Goal: Feedback & Contribution: Submit feedback/report problem

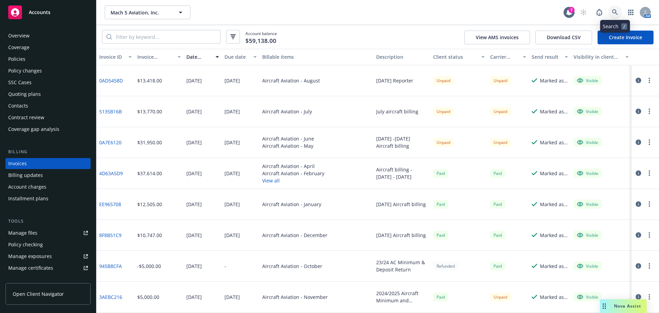
click at [613, 9] on icon at bounding box center [615, 12] width 6 height 6
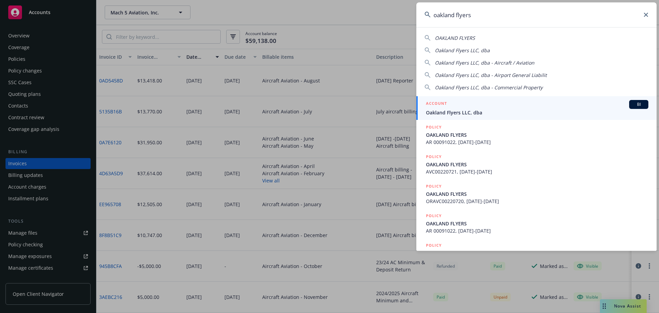
type input "oakland flyers"
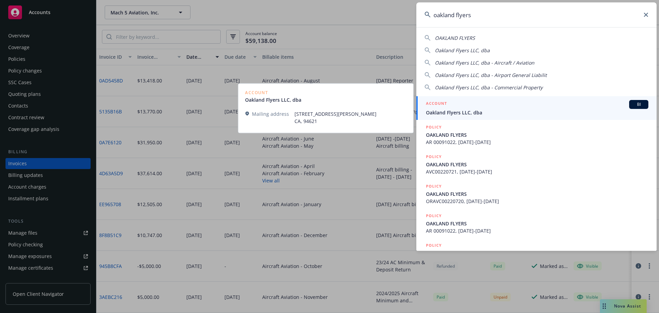
click at [466, 110] on span "Oakland Flyers LLC, dba" at bounding box center [537, 112] width 223 height 7
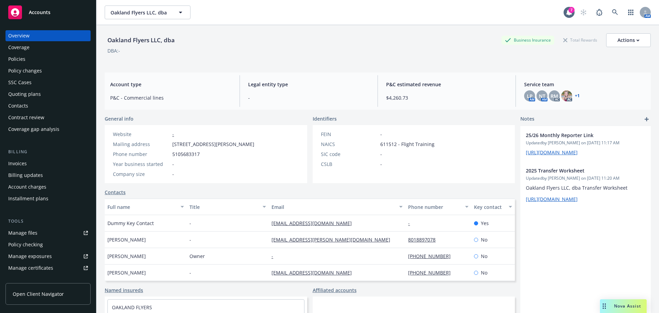
click at [40, 61] on div "Policies" at bounding box center [48, 59] width 80 height 11
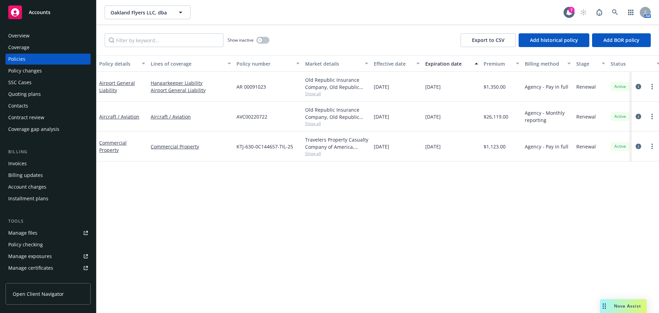
click at [12, 230] on div "Manage files" at bounding box center [22, 232] width 29 height 11
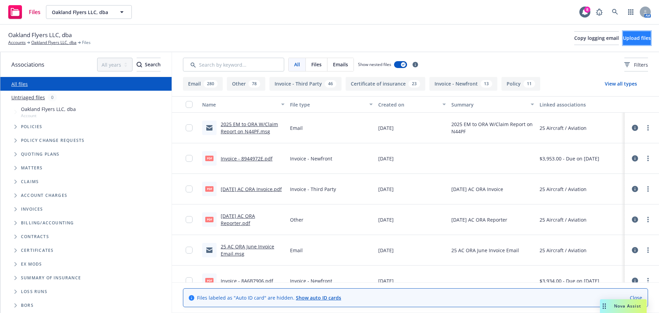
click at [623, 33] on button "Upload files" at bounding box center [637, 38] width 28 height 14
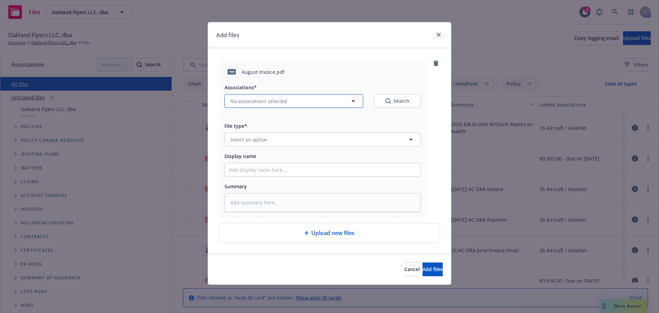
click at [239, 102] on span "No associations selected" at bounding box center [258, 101] width 57 height 7
type textarea "x"
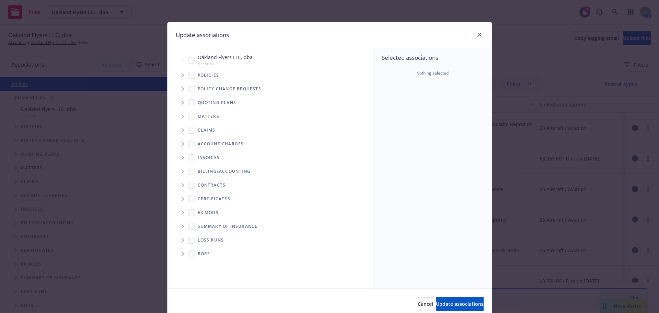
click at [177, 72] on span "Tree Example" at bounding box center [182, 75] width 11 height 11
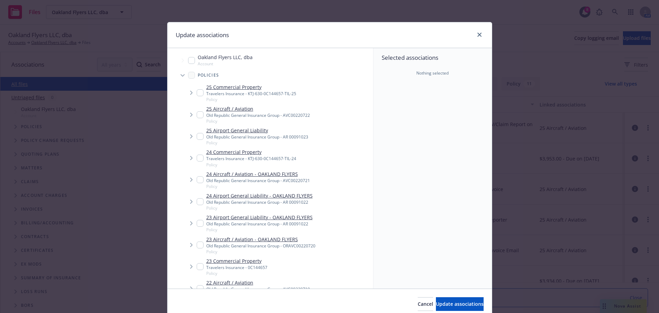
click at [197, 116] on input "Tree Example" at bounding box center [200, 114] width 7 height 7
checkbox input "true"
click at [444, 309] on button "Update associations" at bounding box center [460, 304] width 48 height 14
type textarea "x"
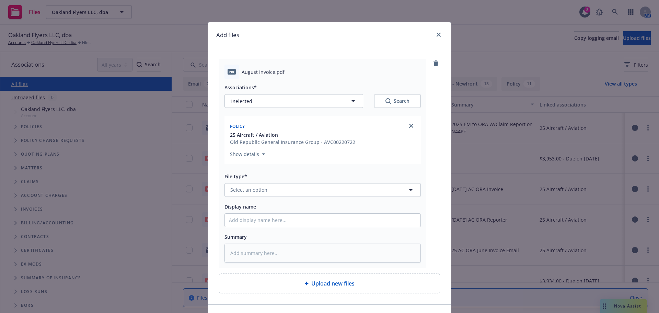
click at [311, 181] on div "File type* Select an option" at bounding box center [323, 184] width 196 height 25
click at [283, 190] on button "Select an option" at bounding box center [323, 190] width 196 height 14
type input "invoice"
click at [287, 172] on div "Invoice - Third Party" at bounding box center [322, 171] width 187 height 10
click at [273, 218] on input "Display name" at bounding box center [323, 220] width 196 height 13
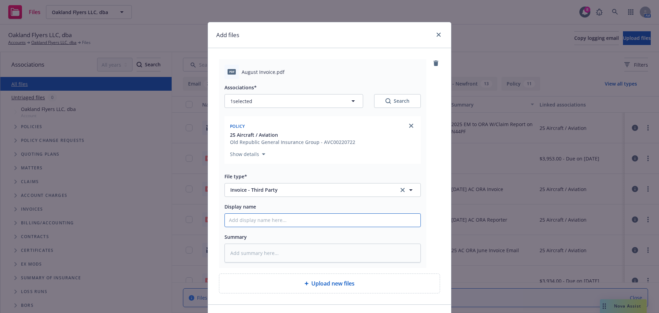
type textarea "x"
type input "2"
type textarea "x"
type input "20"
type textarea "x"
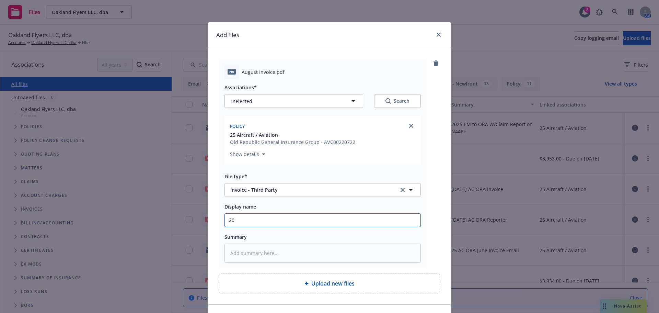
type input "202"
type textarea "x"
type input "2025"
type textarea "x"
type input "2025"
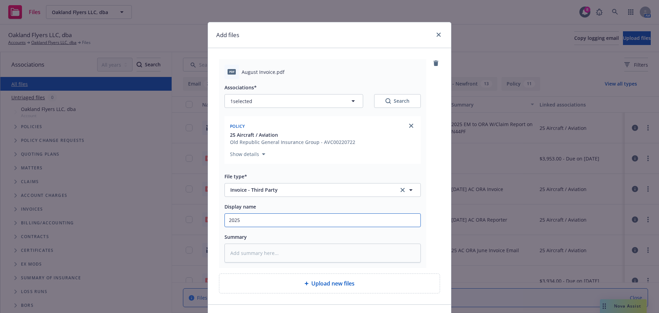
type textarea "x"
type input "2025 A"
type textarea "x"
type input "2025 Au"
type textarea "x"
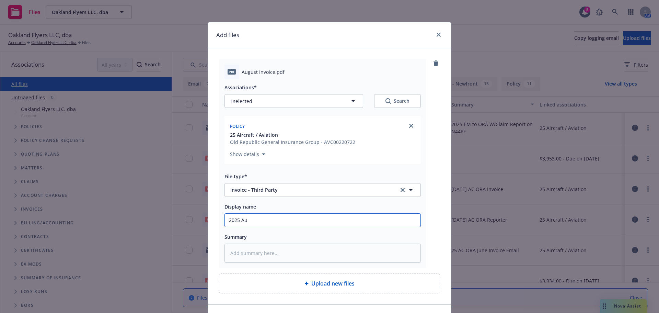
type input "2025 Aug"
type textarea "x"
type input "2025 Augus"
type textarea "x"
type input "2025 August"
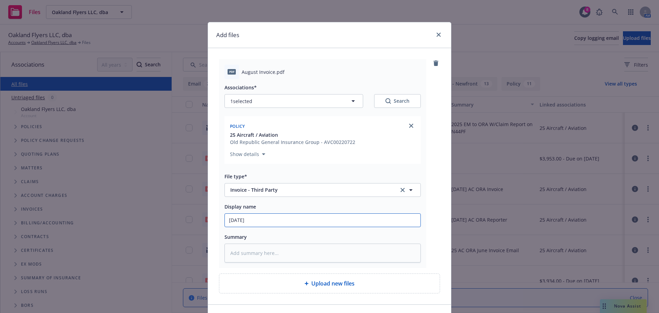
type textarea "x"
type input "2025 August"
type textarea "x"
type input "2025 August I"
type textarea "x"
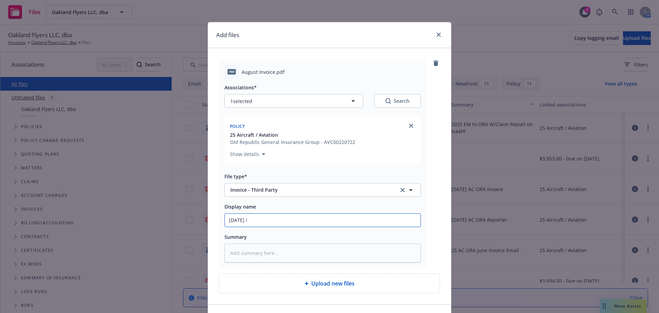
type input "2025 August In"
type textarea "x"
type input "2025 August Inv"
type textarea "x"
type input "2025 August Invo"
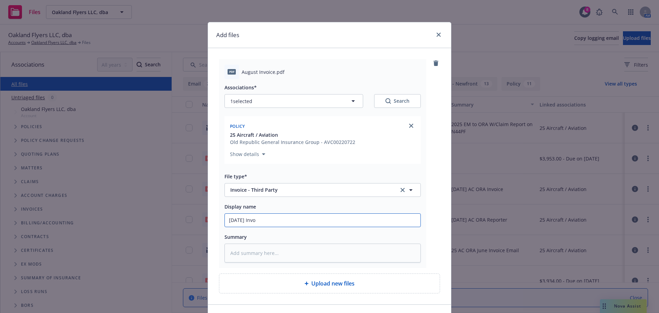
type textarea "x"
type input "2025 August Invoic"
type textarea "x"
type input "2025 August Invoice"
type textarea "x"
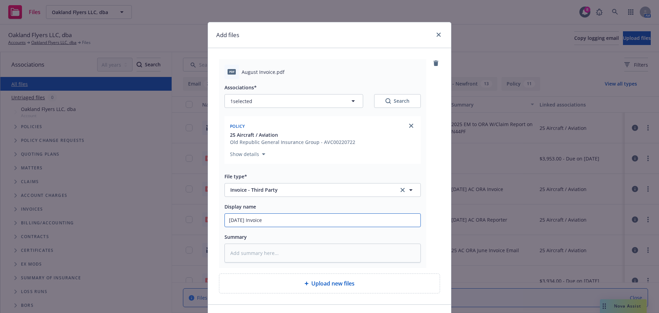
type input "2025 August Invoice"
click at [327, 227] on div "2025 August Invoice" at bounding box center [323, 220] width 196 height 14
click at [327, 223] on input "2025 August Invoice" at bounding box center [323, 220] width 196 height 13
type textarea "x"
type input "2025 August Invoice $"
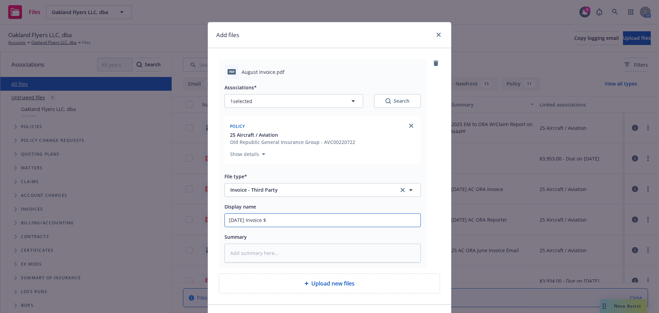
type textarea "x"
type input "2025 August Invoice $4"
type textarea "x"
type input "2025 August Invoice $4,"
type textarea "x"
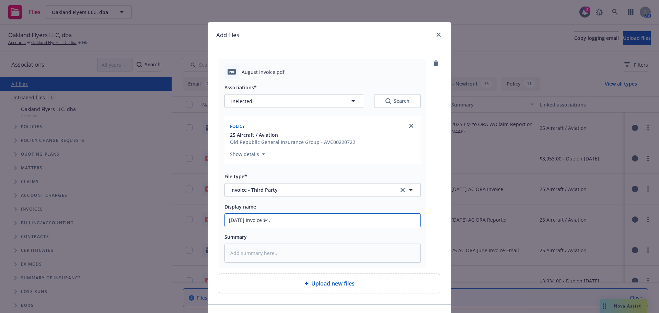
type input "2025 August Invoice $4,1"
type textarea "x"
type input "2025 August Invoice $4,18"
type textarea "x"
drag, startPoint x: 327, startPoint y: 223, endPoint x: 62, endPoint y: 215, distance: 264.5
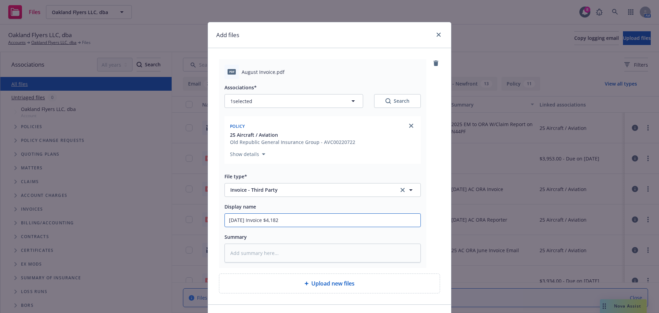
click at [62, 215] on div "Add files pdf August Invoice.pdf Associations* 1 selected Search Policy 25 Airc…" at bounding box center [329, 156] width 659 height 313
type input "2025 August Invoice $4,182"
click at [289, 250] on textarea at bounding box center [323, 252] width 196 height 19
paste textarea "2025 August Invoice $4,182"
type textarea "x"
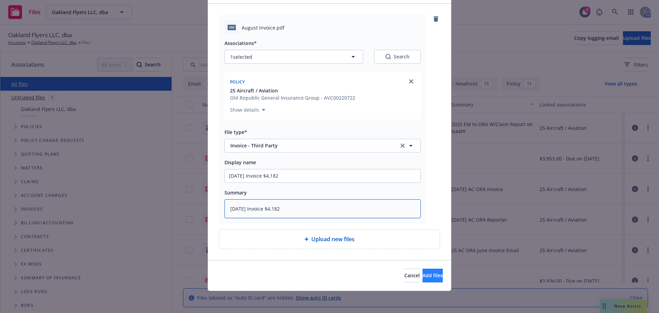
type textarea "2025 August Invoice $4,182"
click at [423, 271] on button "Add files" at bounding box center [433, 276] width 20 height 14
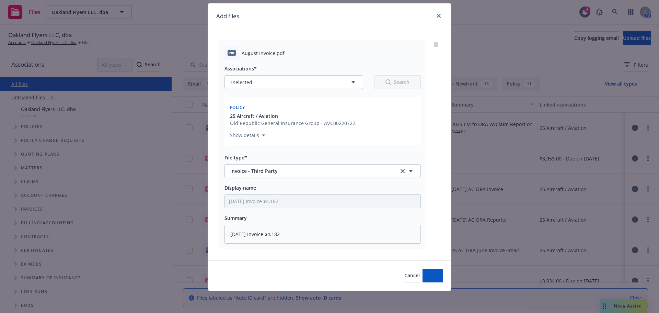
scroll to position [19, 0]
type textarea "x"
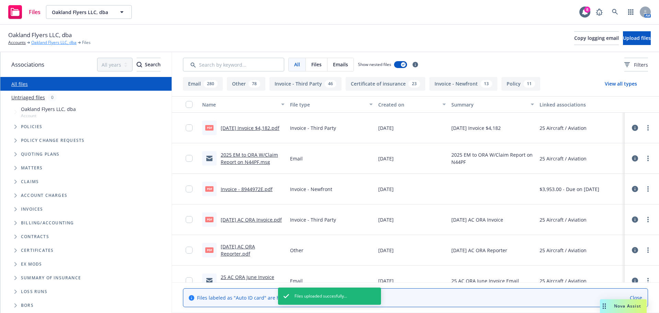
click at [45, 45] on link "Oakland Flyers LLC, dba" at bounding box center [53, 42] width 45 height 6
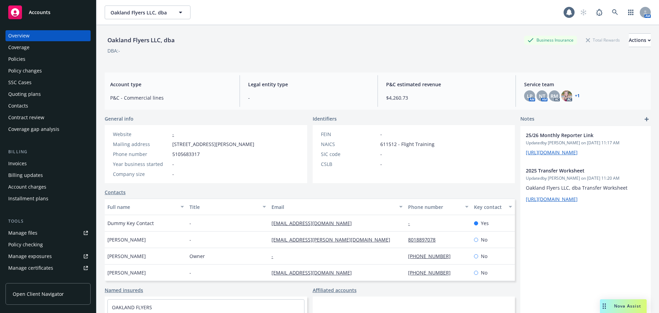
click at [26, 61] on div "Policies" at bounding box center [48, 59] width 80 height 11
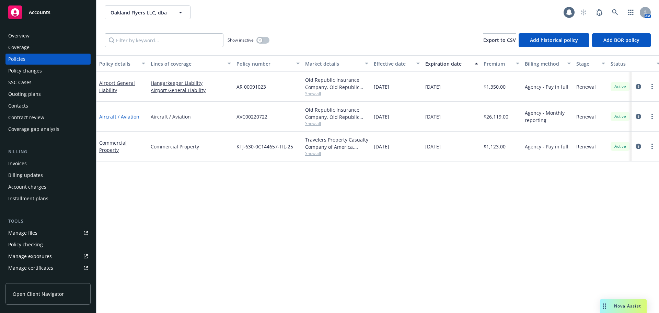
click at [122, 119] on link "Aircraft / Aviation" at bounding box center [119, 116] width 40 height 7
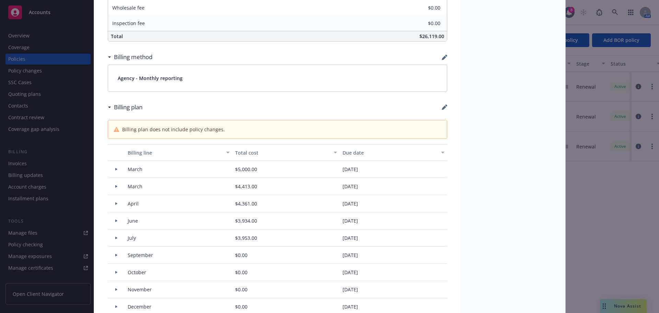
scroll to position [515, 0]
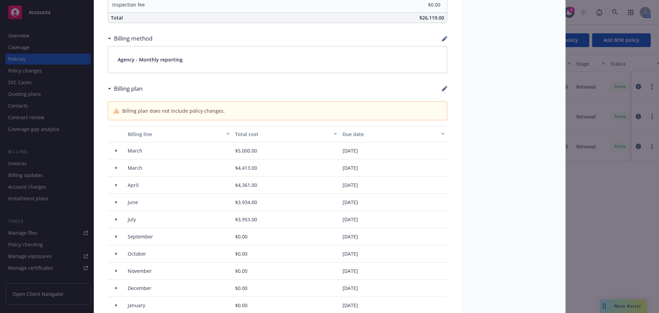
click at [445, 87] on icon "button" at bounding box center [446, 87] width 2 height 2
select select "March"
select select "April"
select select "June"
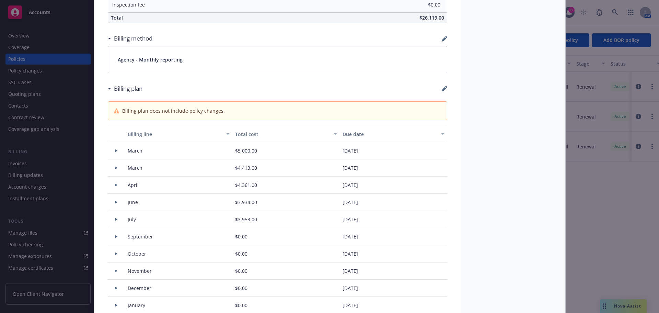
select select "July"
select select "September"
select select "October"
select select "November"
select select "December"
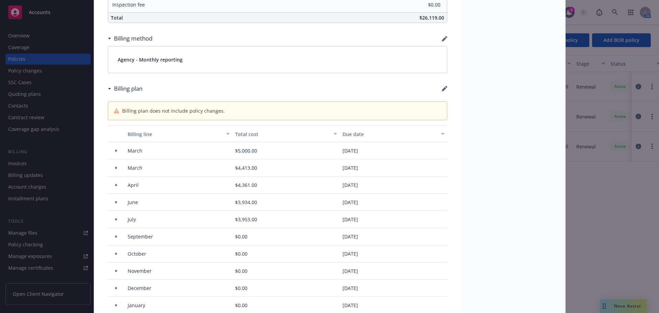
select select "February"
select select "July"
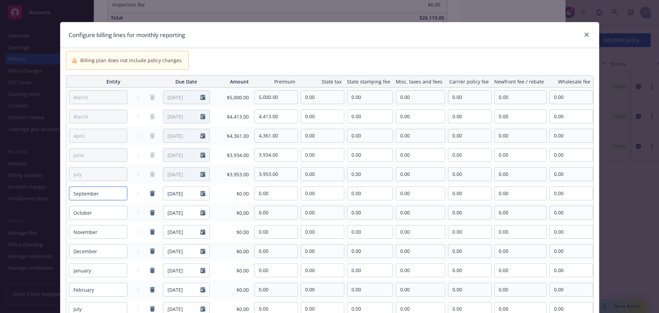
click at [113, 195] on select "January February March April May June July August September October November De…" at bounding box center [98, 193] width 58 height 14
select select "August"
click at [69, 186] on select "January February March April May June July August September October November De…" at bounding box center [98, 193] width 58 height 14
type input "08/01/2026"
drag, startPoint x: 171, startPoint y: 195, endPoint x: 195, endPoint y: 189, distance: 24.2
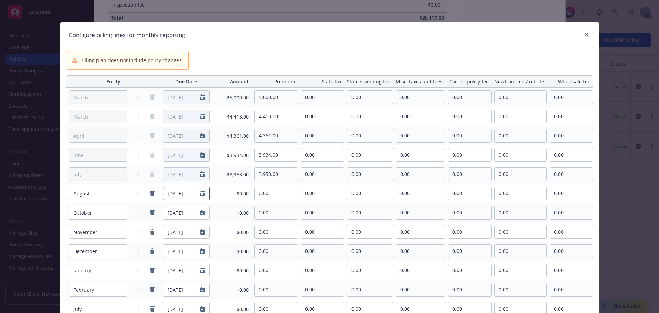
click at [171, 195] on input "08/01/2026" at bounding box center [181, 193] width 37 height 13
select select "8"
click at [191, 196] on input "11/01/2026" at bounding box center [181, 193] width 37 height 13
type input "[DATE]"
click at [279, 196] on input "0.00" at bounding box center [276, 193] width 43 height 13
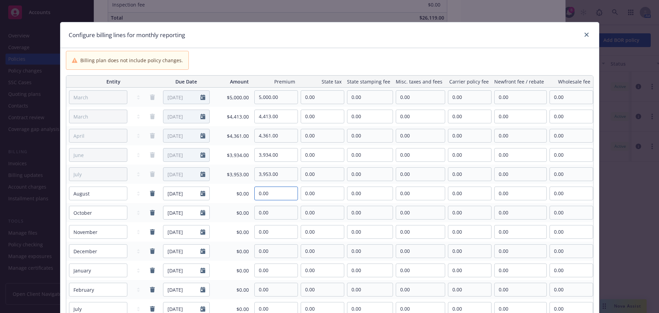
click at [279, 196] on input "0.00" at bounding box center [276, 193] width 43 height 13
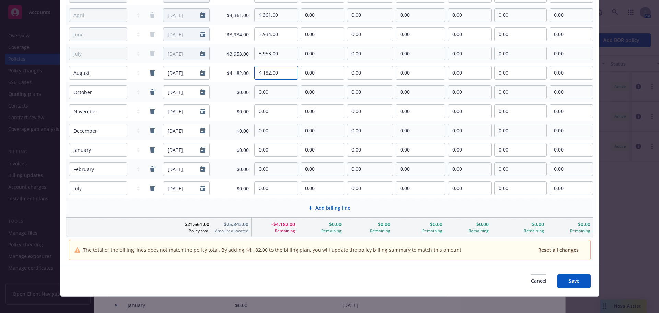
scroll to position [126, 0]
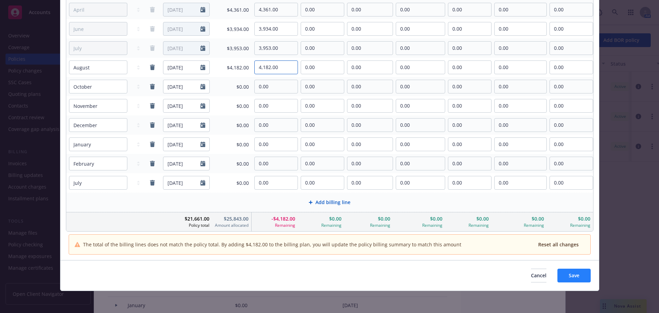
type input "4,182.00"
click at [569, 276] on span "Save" at bounding box center [574, 275] width 11 height 7
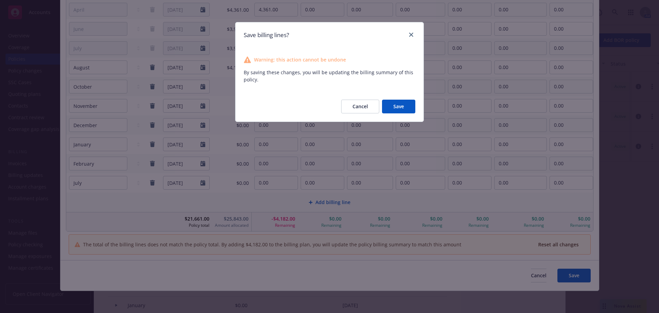
click at [413, 109] on button "Save" at bounding box center [398, 107] width 33 height 14
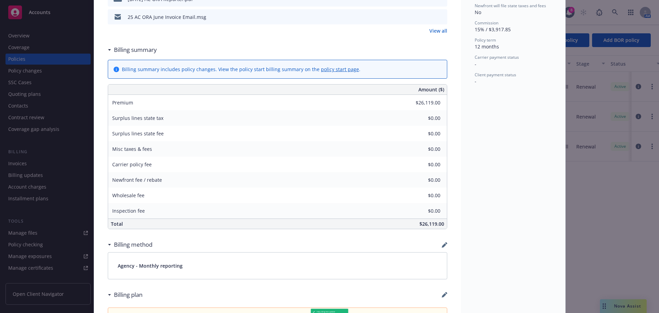
type input "$30,301.00"
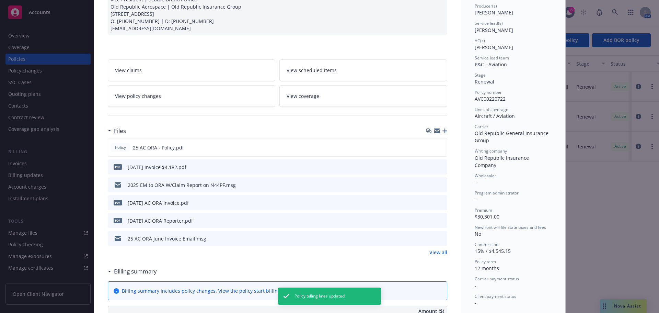
scroll to position [0, 0]
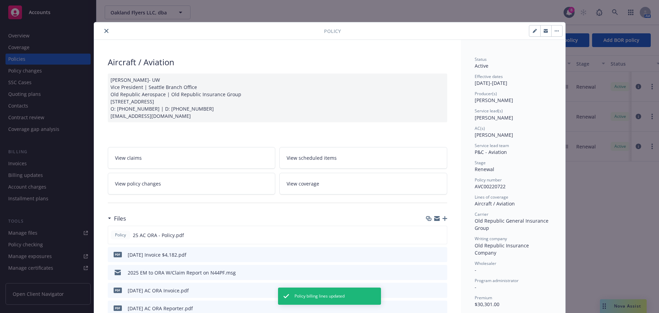
click at [106, 34] on button "close" at bounding box center [106, 31] width 8 height 8
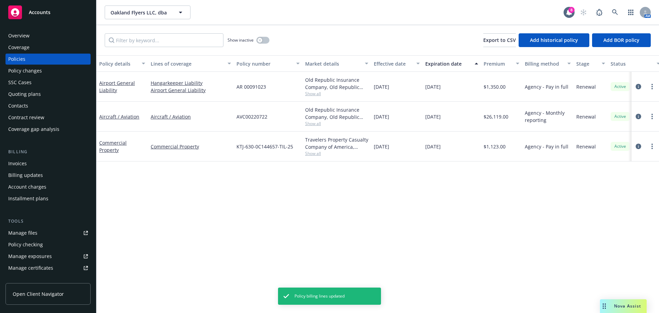
click at [23, 163] on div "Invoices" at bounding box center [17, 163] width 19 height 11
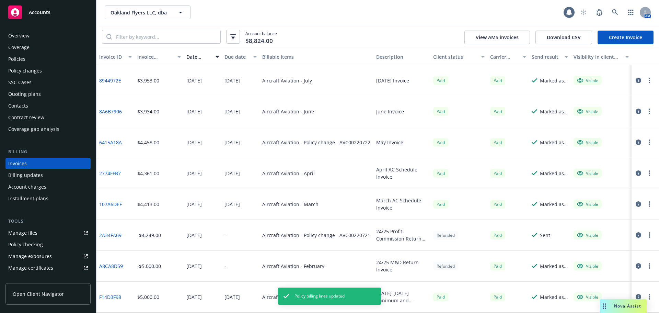
click at [616, 38] on link "Create Invoice" at bounding box center [626, 38] width 56 height 14
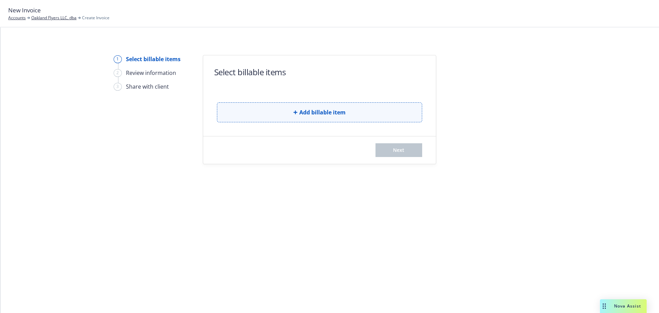
click at [289, 113] on button "Add billable item" at bounding box center [319, 112] width 205 height 20
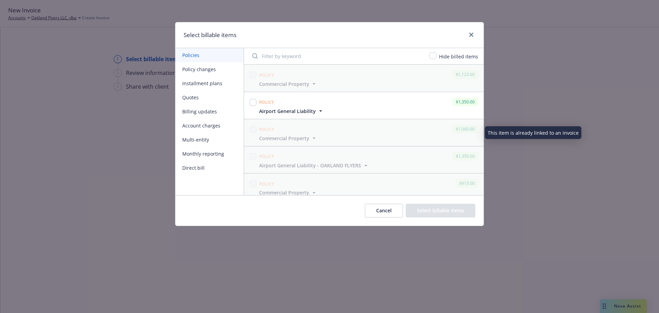
click at [317, 111] on icon "button" at bounding box center [320, 110] width 7 height 7
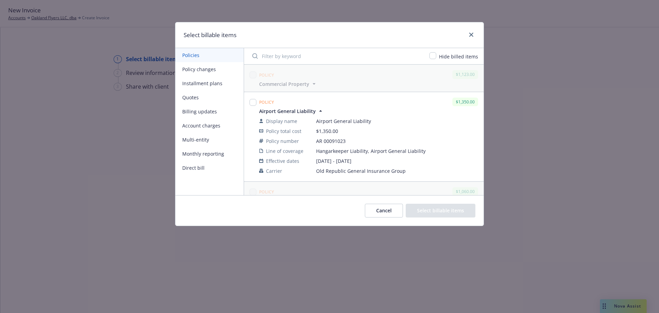
click at [195, 141] on button "Multi-entity" at bounding box center [209, 140] width 68 height 14
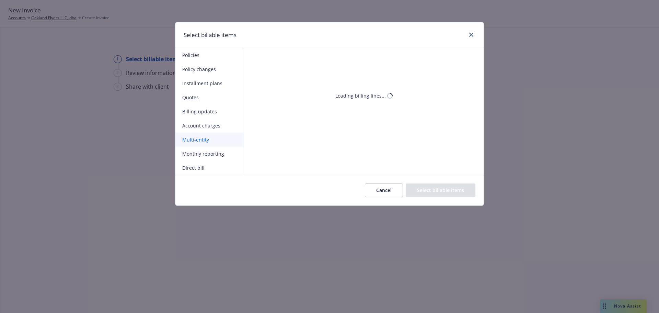
click at [195, 158] on button "Monthly reporting" at bounding box center [209, 154] width 68 height 14
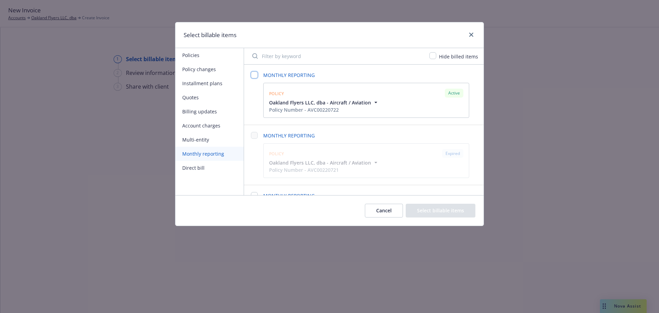
click at [255, 76] on input "checkbox" at bounding box center [254, 74] width 7 height 7
checkbox input "false"
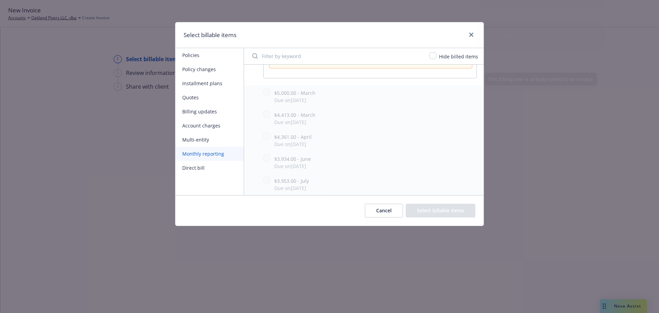
scroll to position [206, 0]
click at [269, 118] on input "checkbox" at bounding box center [266, 118] width 7 height 7
checkbox input "true"
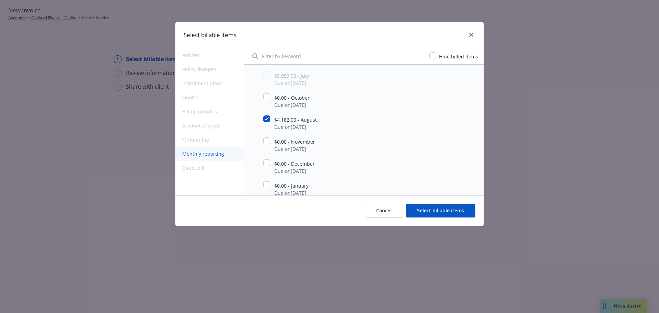
click at [445, 205] on button "Select billable items" at bounding box center [441, 211] width 70 height 14
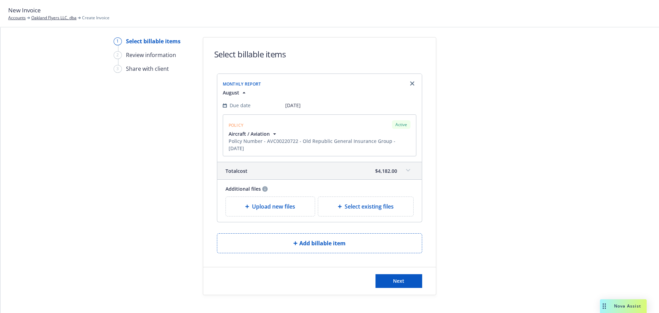
scroll to position [27, 0]
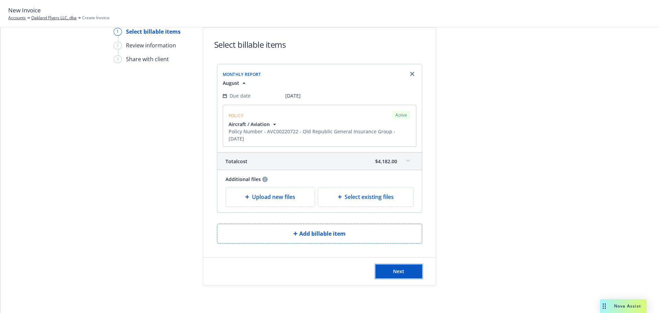
drag, startPoint x: 404, startPoint y: 265, endPoint x: 395, endPoint y: 256, distance: 13.4
click at [404, 264] on div "Next" at bounding box center [319, 271] width 233 height 27
click at [407, 270] on button "Next" at bounding box center [399, 271] width 47 height 14
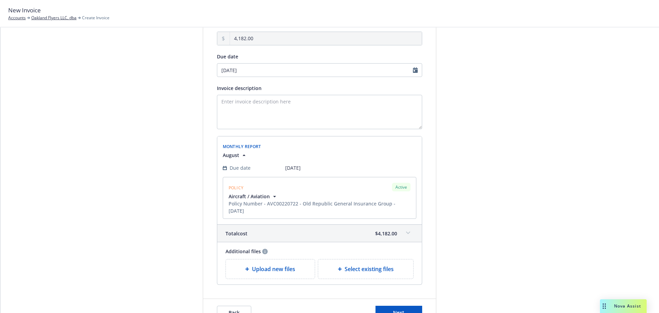
scroll to position [112, 0]
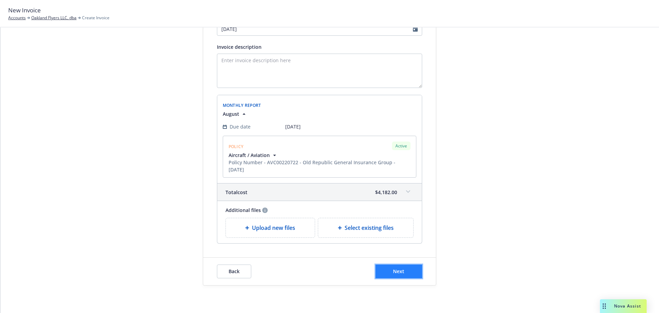
click at [396, 278] on button "Next" at bounding box center [399, 271] width 47 height 14
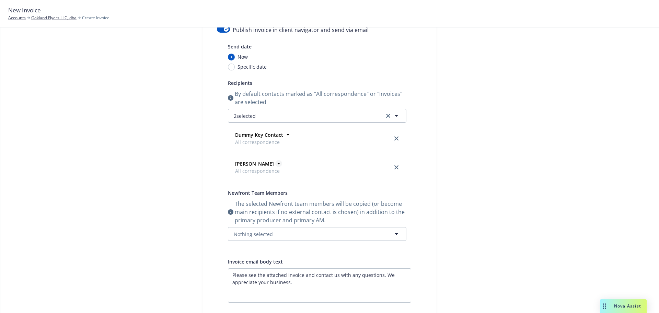
scroll to position [0, 0]
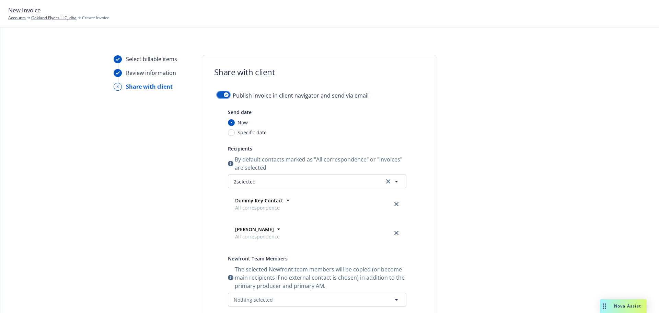
click at [225, 95] on icon "button" at bounding box center [226, 95] width 3 height 2
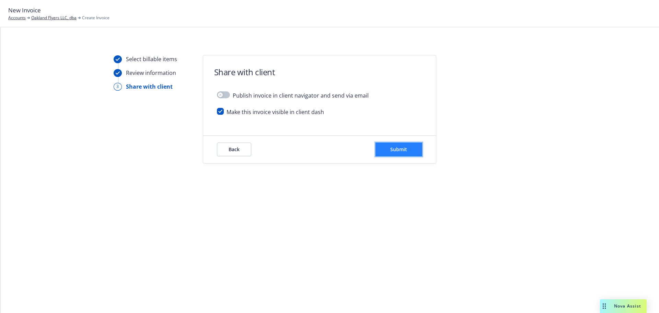
click at [402, 146] on span "Submit" at bounding box center [398, 149] width 17 height 7
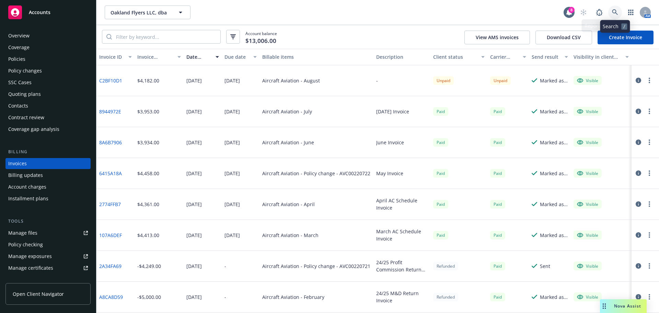
click at [618, 7] on link at bounding box center [615, 12] width 14 height 14
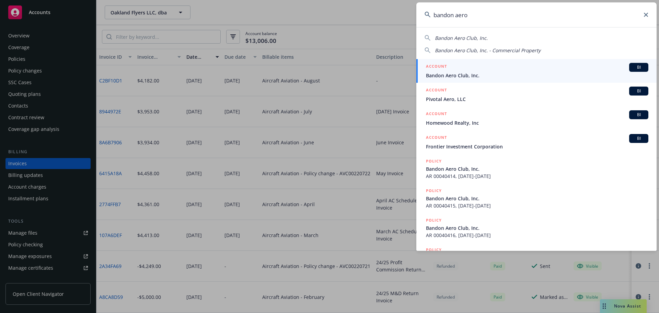
type input "bandon aero"
click at [471, 71] on div "ACCOUNT BI" at bounding box center [537, 67] width 223 height 9
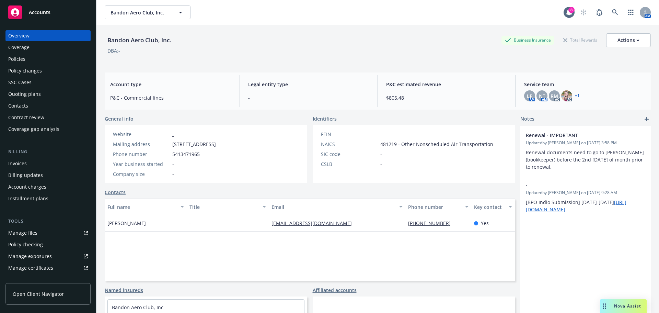
click at [32, 57] on div "Policies" at bounding box center [48, 59] width 80 height 11
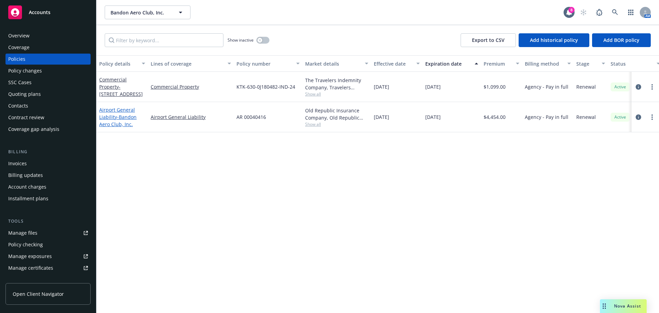
click at [120, 120] on span "- Bandon Aero Club, Inc." at bounding box center [117, 121] width 37 height 14
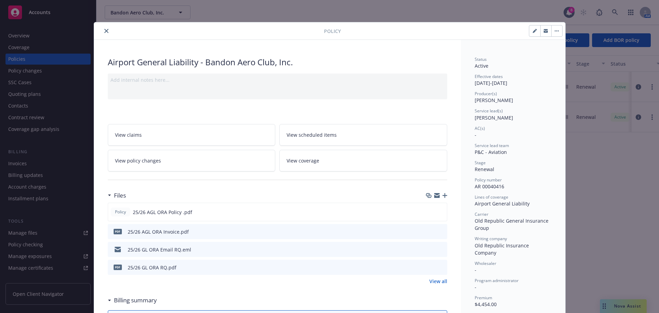
click at [443, 195] on icon "button" at bounding box center [445, 195] width 5 height 5
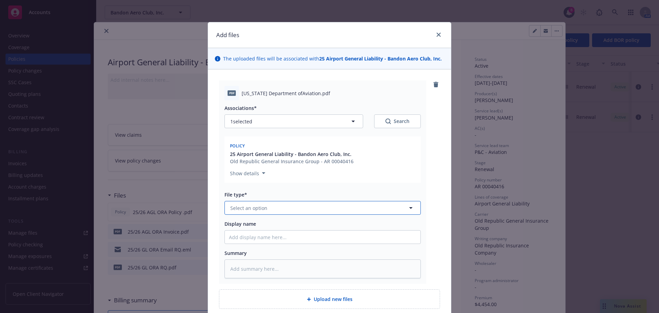
click at [252, 207] on span "Select an option" at bounding box center [248, 207] width 37 height 7
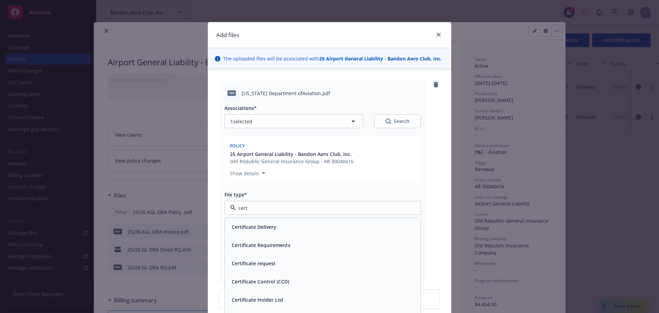
type input "certi"
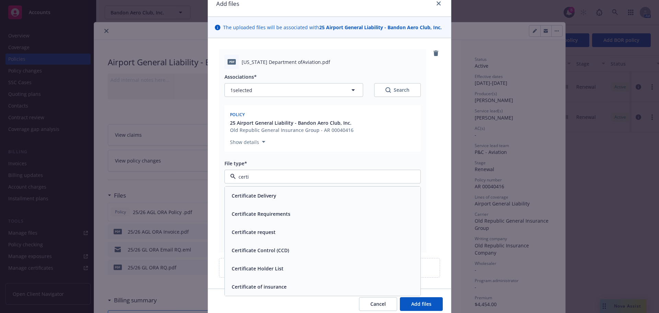
scroll to position [60, 0]
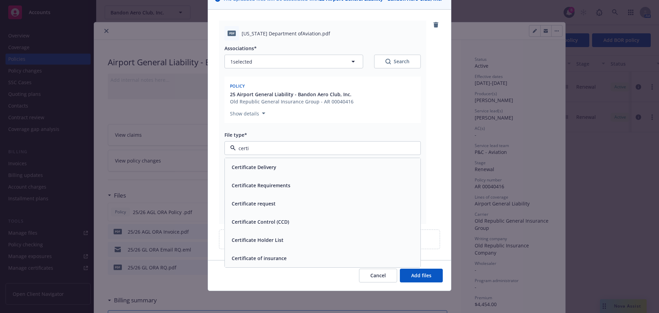
click at [273, 256] on span "Certificate of insurance" at bounding box center [259, 257] width 55 height 7
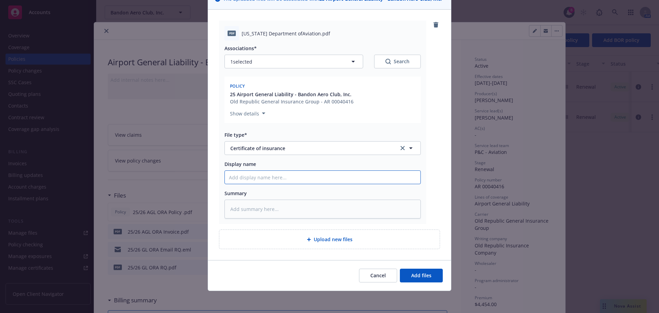
click at [295, 174] on input "Display name" at bounding box center [323, 177] width 196 height 13
type textarea "x"
type input "2"
type textarea "x"
type input "25"
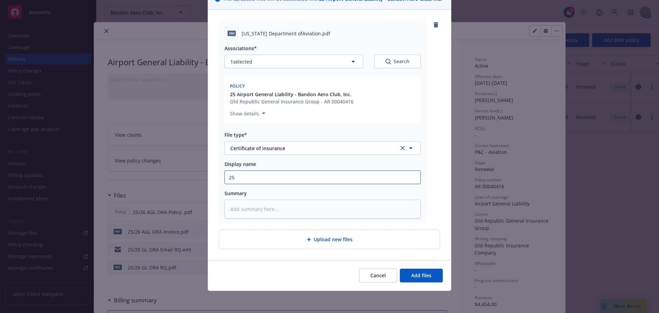
type textarea "x"
type input "25/"
type textarea "x"
type input "25/2"
type textarea "x"
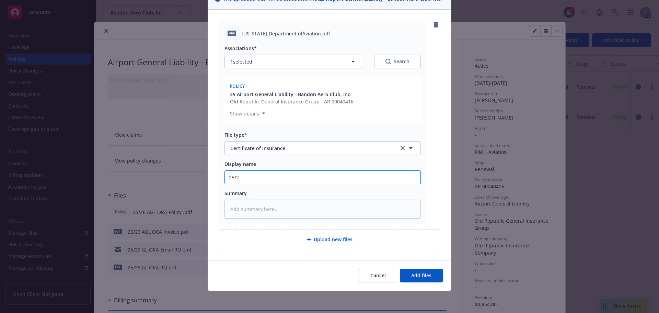
type input "25/26"
type textarea "x"
type input "25/26"
type textarea "x"
type input "25/26 C"
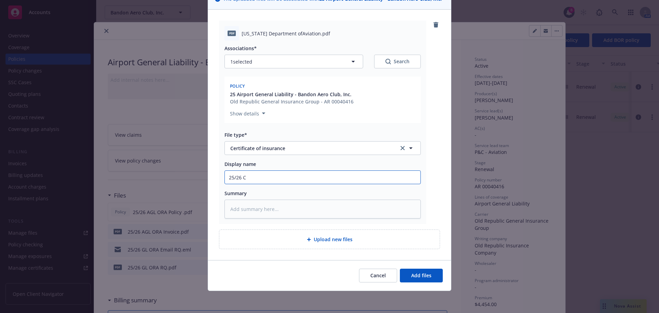
type textarea "x"
type input "25/26 CG"
type textarea "x"
type input "25/26 CGL"
type textarea "x"
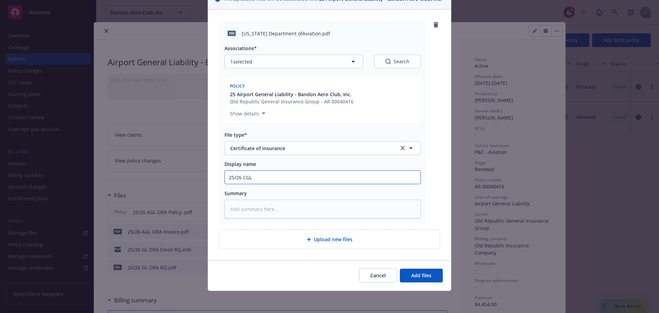
type input "25/26 CGL O"
type textarea "x"
type input "25/26 CGL OP"
type textarea "x"
type input "25/26 CGL OPR"
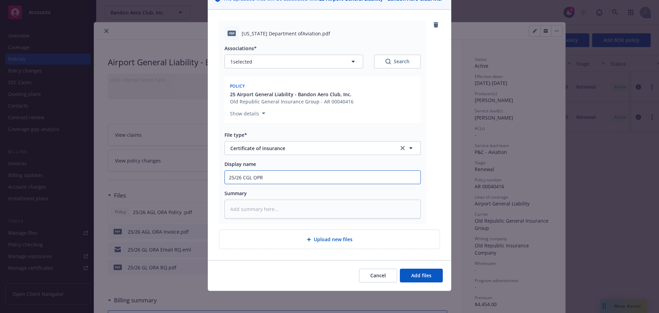
type textarea "x"
type input "25/26 CGL OPRA"
type textarea "x"
type input "25/26 CGL OPR"
type textarea "x"
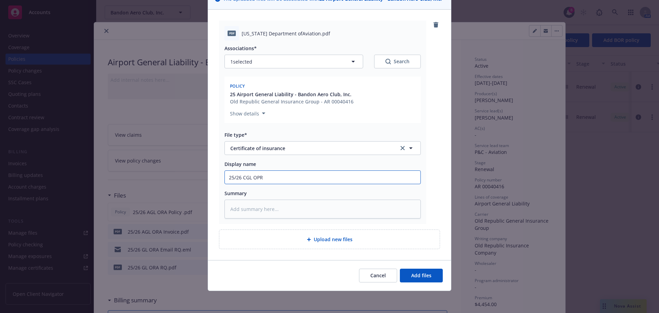
type input "25/26 CGL OP"
type textarea "x"
type input "25/26 CGL OPR"
type textarea "x"
type input "25/26 CGL OPRA"
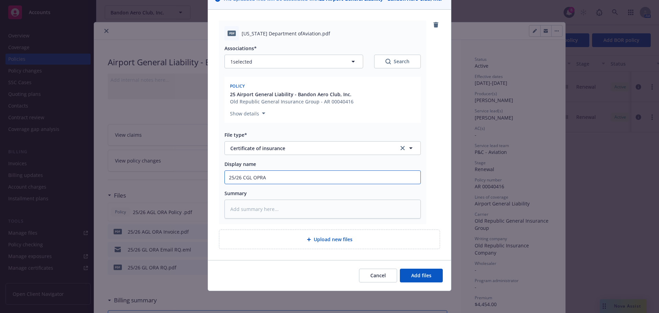
type textarea "x"
type input "25/26 CGL OPR"
type textarea "x"
type input "25/26 CGL OP"
type textarea "x"
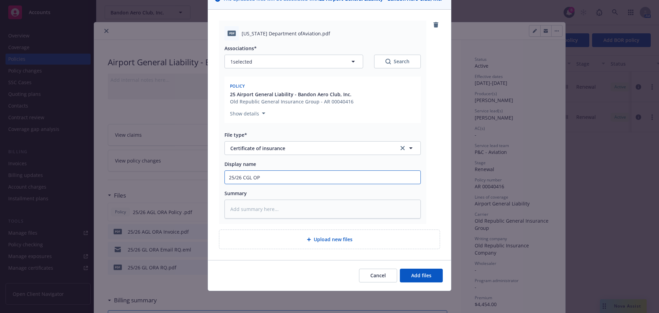
type input "25/26 CGL O"
type textarea "x"
type input "25/26 CGL OR"
type textarea "x"
type input "25/26 CGL O"
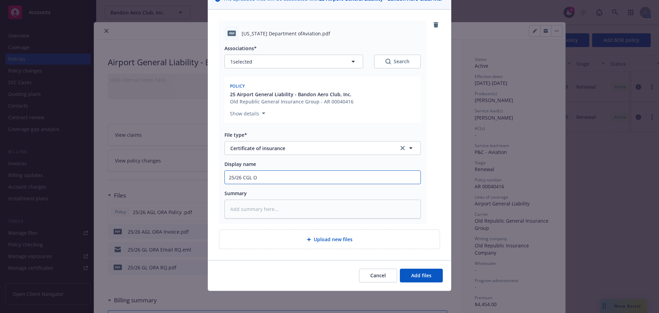
type textarea "x"
type input "25/26 CGL OR"
type textarea "x"
type input "25/26 CGL ORA"
type textarea "x"
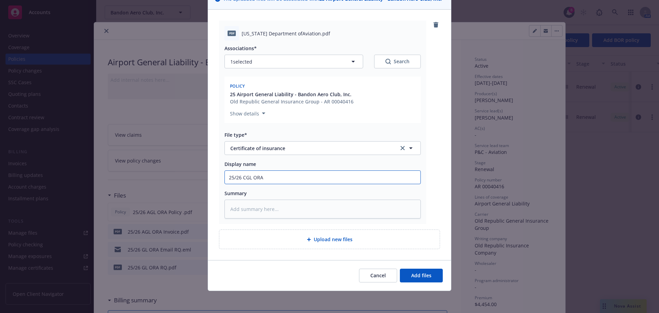
type input "25/26 CGL ORA"
type textarea "x"
type input "25/26 CGL ORA C"
type textarea "x"
type input "25/26 CGL ORA CO"
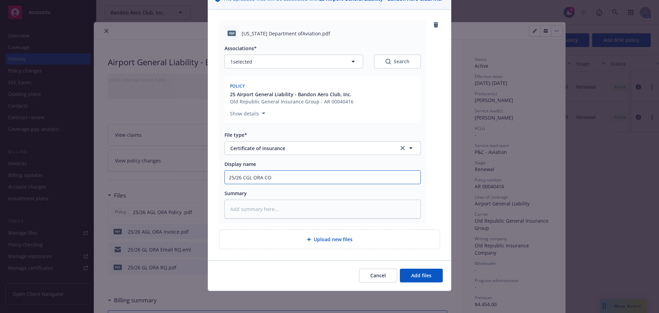
type textarea "x"
type input "25/26 CGL ORA COI"
type textarea "x"
type input "25/26 CGL ORA COI"
type textarea "x"
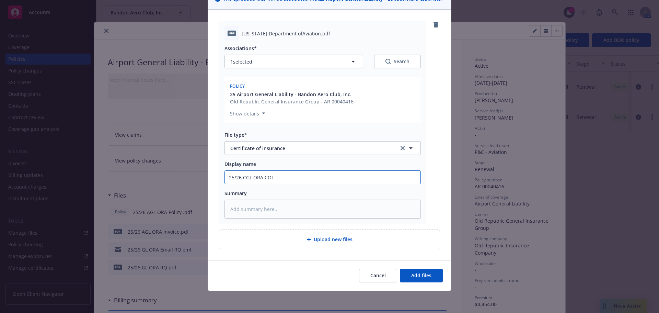
type input "25/26 CGL ORA COI 0"
type textarea "x"
type input "25/26 CGL ORA COI 0"
type textarea "x"
type input "25/26 CGL ORA COI 0"
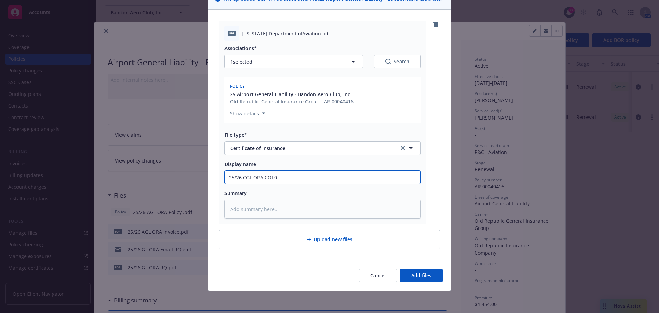
type textarea "x"
type input "25/26 CGL ORA COI"
type textarea "x"
type input "25/26 CGL ORA COI -"
type textarea "x"
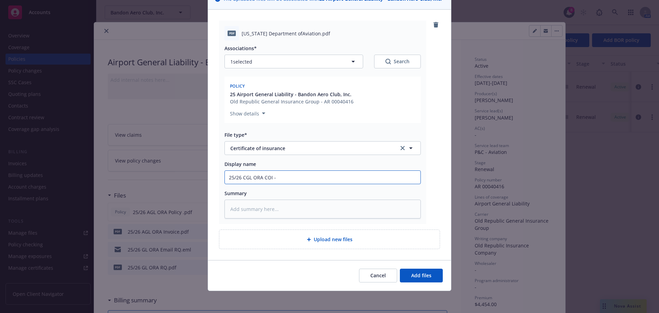
type input "25/26 CGL ORA COI -p"
type textarea "x"
type input "25/26 CGL ORA COI -p"
type textarea "x"
type input "25/26 CGL ORA COI -p"
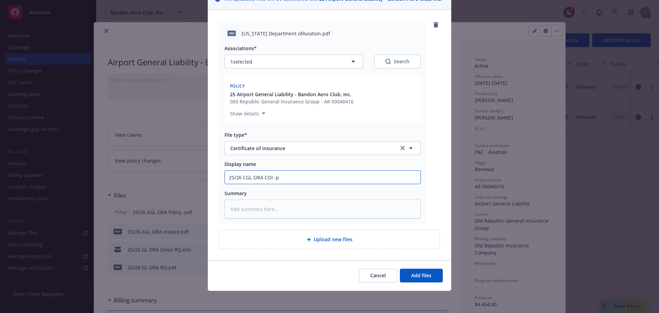
type textarea "x"
type input "25/26 CGL ORA COI -"
type textarea "x"
type input "25/26 CGL ORA COI -"
type textarea "x"
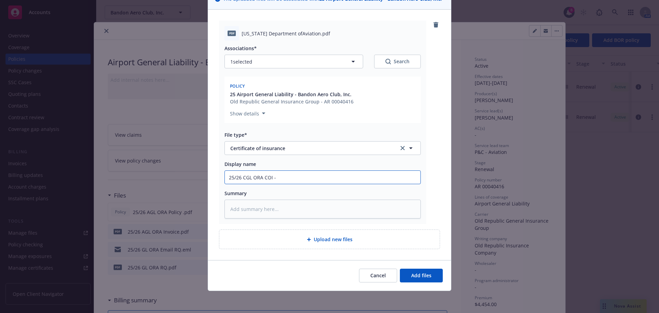
type input "25/26 CGL ORA COI - O"
type textarea "x"
type input "25/26 CGL ORA COI - Orew"
type textarea "x"
type input "25/26 CGL ORA COI - Orewgo"
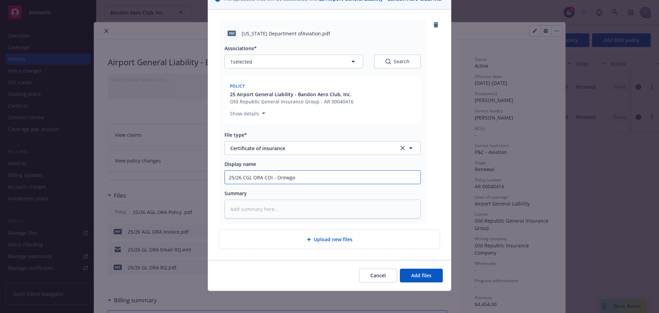
type textarea "x"
type input "25/26 CGL ORA COI - Orewgon"
type textarea "x"
type input "25/26 CGL ORA COI - Orewgon"
type textarea "x"
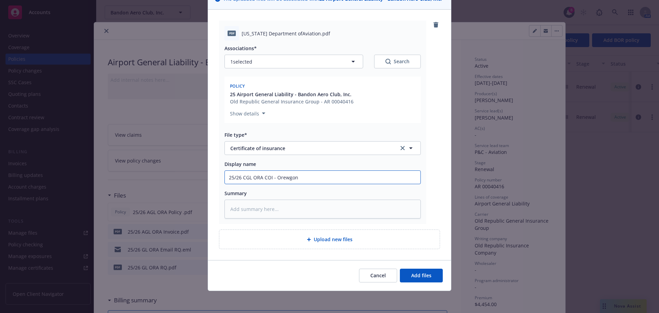
type input "25/26 CGL ORA COI - Orewgon"
type textarea "x"
type input "25/26 CGL ORA COI - Orewgo"
type textarea "x"
type input "25/26 CGL ORA COI - Orewg"
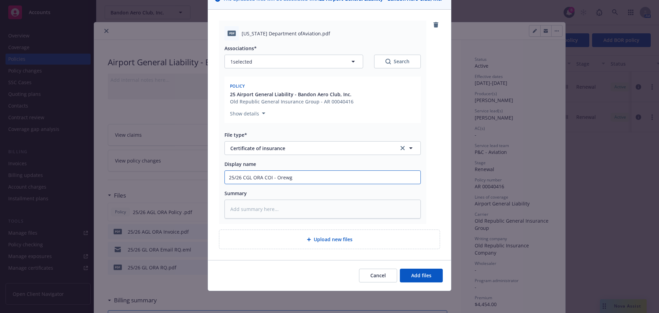
type textarea "x"
type input "25/26 CGL ORA COI - Orew"
type textarea "x"
type input "25/26 CGL ORA COI - Ore"
type textarea "x"
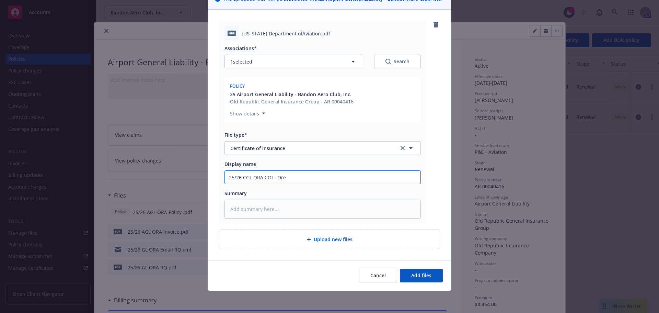
type input "25/26 CGL ORA COI - Oreg"
type textarea "x"
type input "25/26 CGL ORA COI - Orego"
type textarea "x"
type input "25/26 CGL ORA COI - Oregon"
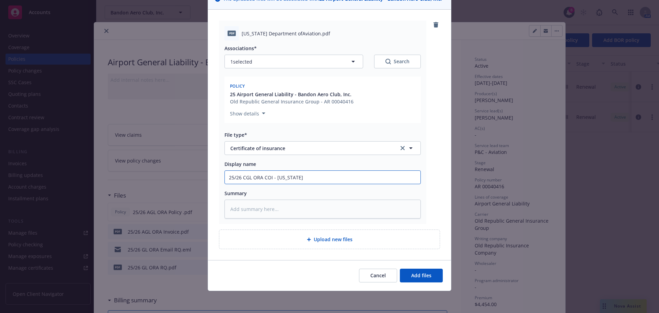
type textarea "x"
type input "25/26 CGL ORA COI - Oregon"
type textarea "x"
type input "25/26 CGL ORA COI - Oregon D"
type textarea "x"
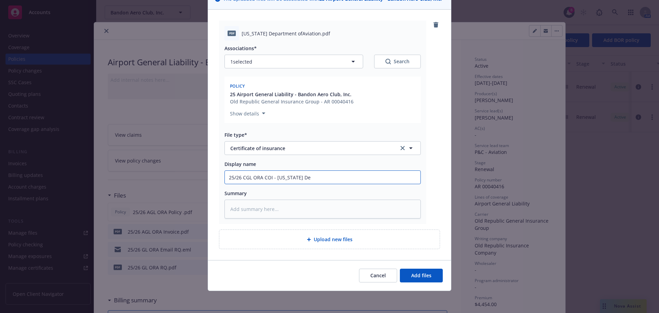
type input "25/26 CGL ORA COI - Oregon Dep"
type textarea "x"
type input "25/26 CGL ORA COI - Oregon Depo"
type textarea "x"
type input "25/26 CGL ORA COI - Oregon Depot"
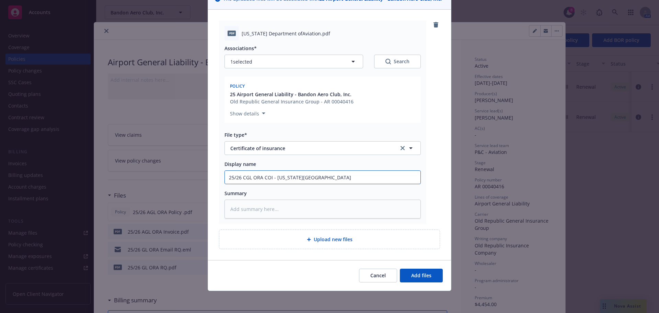
type textarea "x"
type input "25/26 CGL ORA COI - Oregon Depo"
type textarea "x"
type input "25/26 CGL ORA COI - Oregon Dep"
type textarea "x"
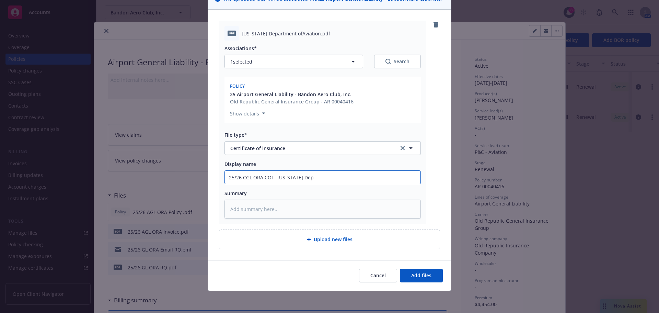
type input "25/26 CGL ORA COI - Oregon Dept"
type textarea "x"
type input "25/26 CGL ORA COI - Oregon Dept"
type textarea "x"
type input "25/26 CGL ORA COI - Oregon Dept o"
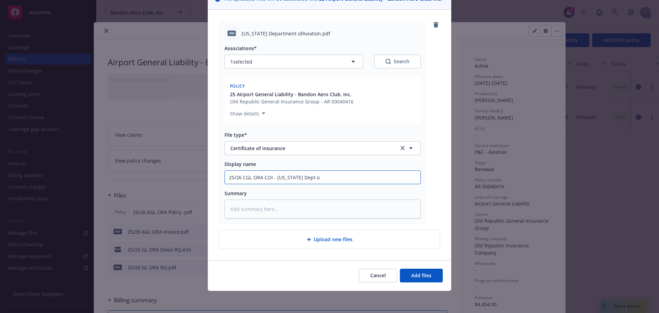
type textarea "x"
type input "25/26 CGL ORA COI - Oregon Dept of"
type textarea "x"
type input "25/26 CGL ORA COI - Oregon Dept of"
type textarea "x"
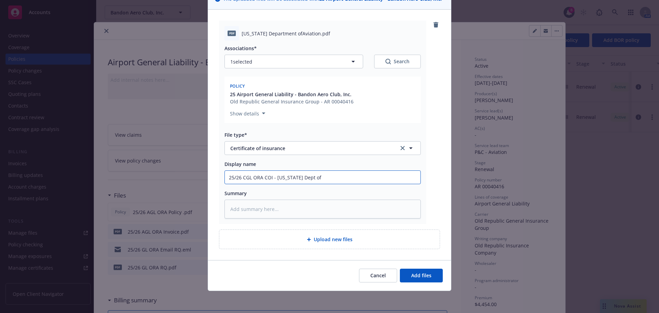
type input "25/26 CGL ORA COI - Oregon Dept of a"
type textarea "x"
type input "25/26 CGL ORA COI - Oregon Dept of aV"
type textarea "x"
type input "25/26 CGL ORA COI - Oregon Dept of aVI"
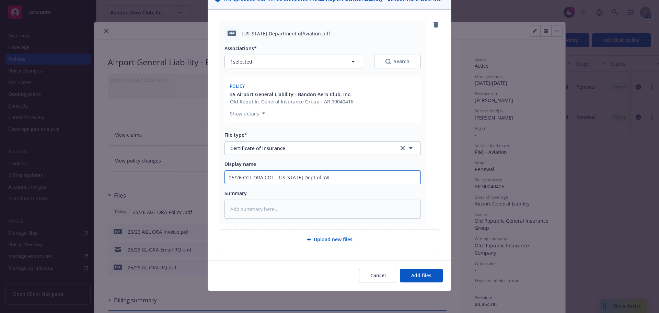
type textarea "x"
type input "25/26 CGL ORA COI - Oregon Dept of aVIA"
type textarea "x"
type input "25/26 CGL ORA COI - Oregon Dept of aVIAT"
type textarea "x"
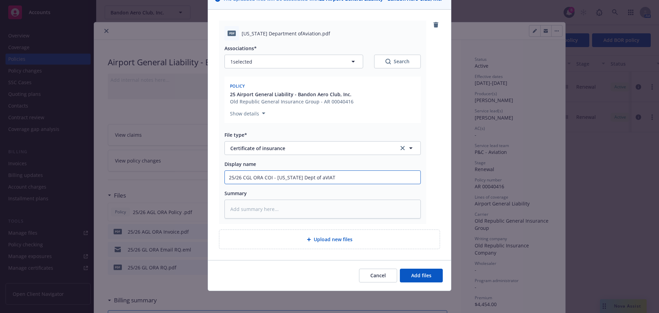
type input "25/26 CGL ORA COI - Oregon Dept of aVIATI"
type textarea "x"
type input "25/26 CGL ORA COI - Oregon Dept of aVIATIO"
type textarea "x"
type input "25/26 CGL ORA COI - Oregon Dept of aVIATI"
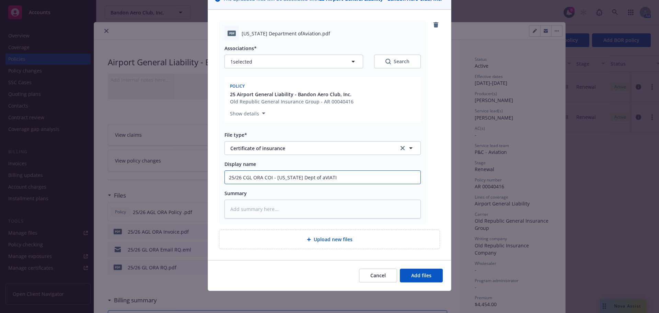
type textarea "x"
type input "25/26 CGL ORA COI - Oregon Dept of aVIAT"
type textarea "x"
type input "25/26 CGL ORA COI - Oregon Dept of aVIA"
type textarea "x"
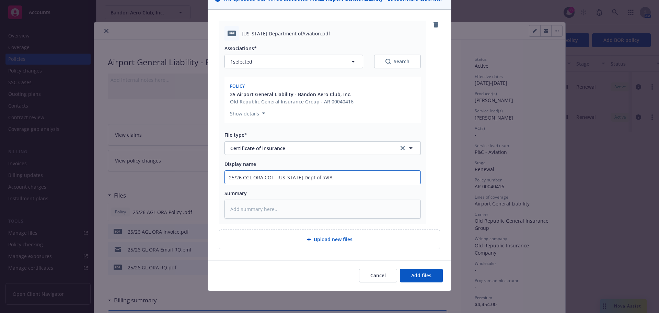
type input "25/26 CGL ORA COI - Oregon Dept of aVI"
type textarea "x"
type input "25/26 CGL ORA COI - Oregon Dept of aV"
type textarea "x"
type input "25/26 CGL ORA COI - Oregon Dept of a"
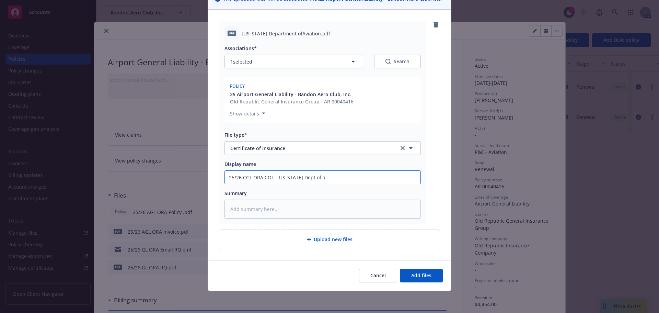
type textarea "x"
type input "25/26 CGL ORA COI - Oregon Dept of"
type textarea "x"
type input "25/26 CGL ORA COI - Oregon Dept of a"
type textarea "x"
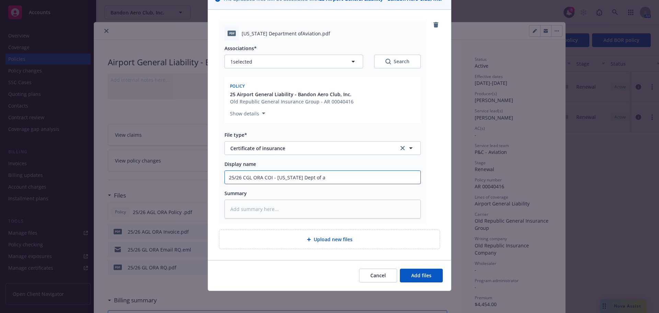
type input "25/26 CGL ORA COI - Oregon Dept of"
type textarea "x"
type input "25/26 CGL ORA COI - Oregon Dept of a"
type textarea "x"
type input "25/26 CGL ORA COI - Oregon Dept of"
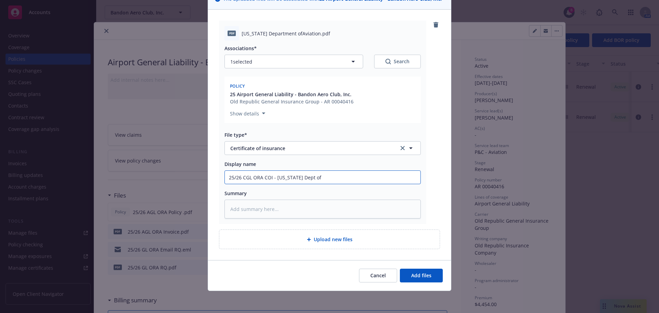
type textarea "x"
type input "25/26 CGL ORA COI - Oregon Dept of A"
type textarea "x"
type input "25/26 CGL ORA COI - Oregon Dept of Av"
type textarea "x"
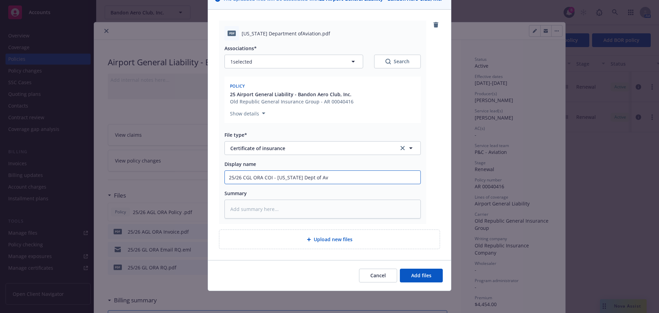
type input "25/26 CGL ORA COI - Oregon Dept of Avi"
type textarea "x"
type input "25/26 CGL ORA COI - Oregon Dept of Avia"
type textarea "x"
type input "25/26 CGL ORA COI - Oregon Dept of Aviati"
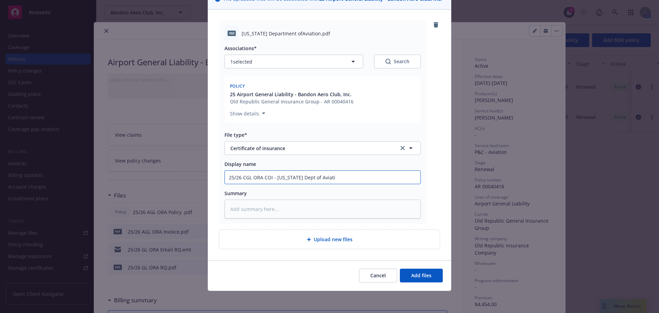
type textarea "x"
type input "25/26 CGL ORA COI - Oregon Dept of Aviatio"
type textarea "x"
click at [295, 174] on input "25/26 CGL ORA COI - [US_STATE] Dept of Aviation" at bounding box center [323, 177] width 196 height 13
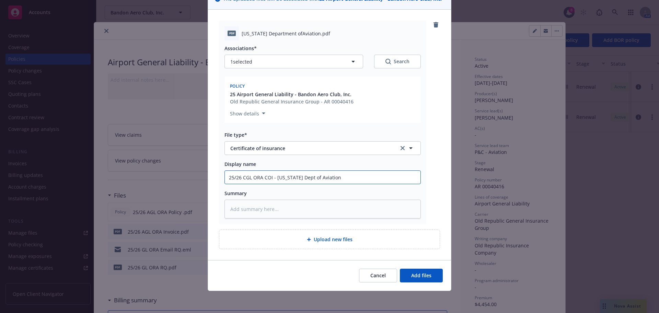
click at [295, 174] on input "25/26 CGL ORA COI - [US_STATE] Dept of Aviation" at bounding box center [323, 177] width 196 height 13
type input "25/26 CGL ORA COI - [US_STATE] Dept of Aviation"
click at [260, 212] on textarea at bounding box center [323, 209] width 196 height 19
paste textarea "25/26 CGL ORA COI - [US_STATE] Dept of Aviation"
type textarea "x"
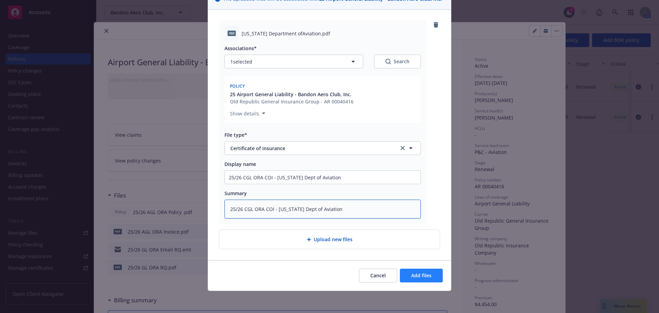
type textarea "25/26 CGL ORA COI - [US_STATE] Dept of Aviation"
click at [416, 273] on span "Add files" at bounding box center [421, 275] width 20 height 7
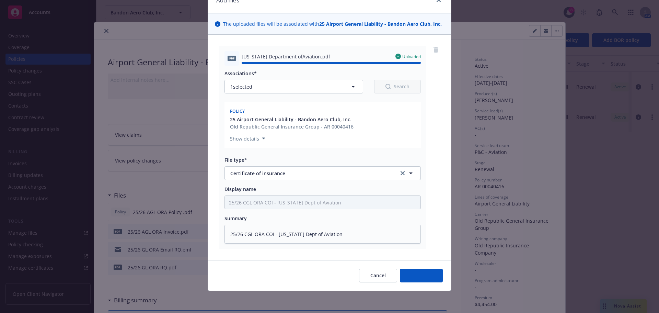
type textarea "x"
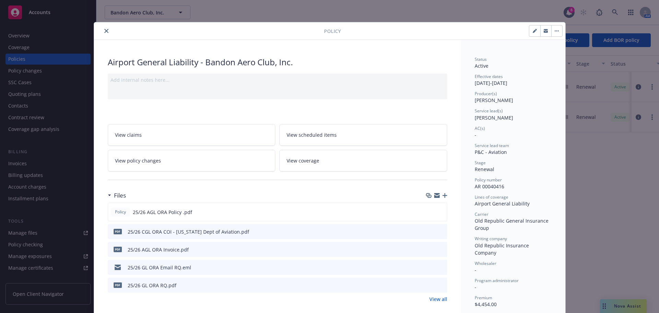
click at [438, 300] on link "View all" at bounding box center [439, 298] width 18 height 7
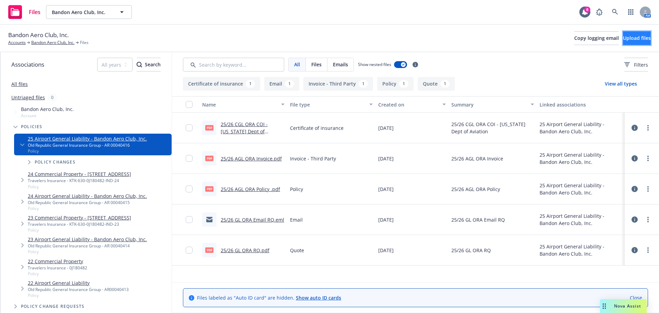
click at [629, 42] on button "Upload files" at bounding box center [637, 38] width 28 height 14
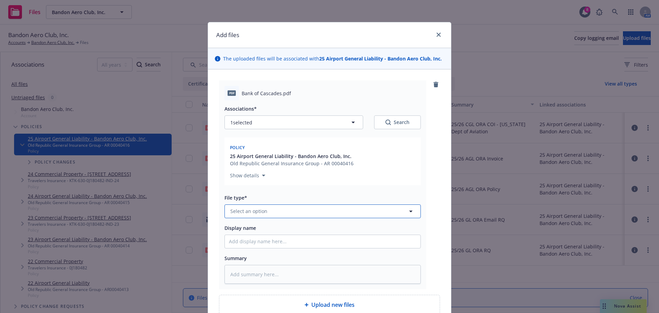
click at [257, 209] on span "Select an option" at bounding box center [248, 210] width 37 height 7
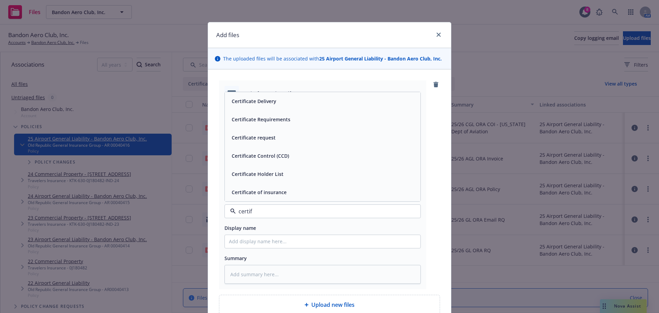
type input "certifi"
click at [261, 189] on span "Certificate of insurance" at bounding box center [259, 192] width 55 height 7
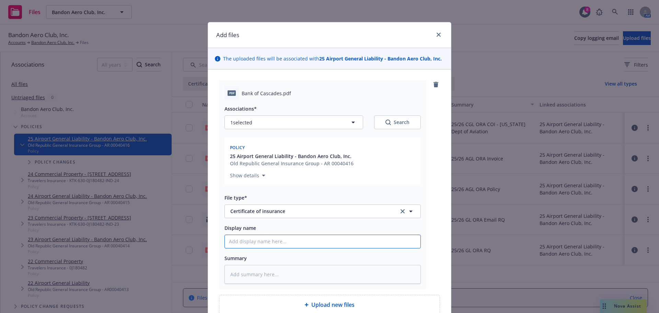
click at [248, 243] on input "Display name" at bounding box center [323, 241] width 196 height 13
paste input "25/26 CGL ORA COI - [US_STATE] Dept of Aviation"
type textarea "x"
type input "25/26 CGL ORA COI - [US_STATE] Dept of Aviation"
click at [332, 244] on input "25/26 CGL ORA COI - [US_STATE] Dept of Aviation" at bounding box center [323, 241] width 196 height 13
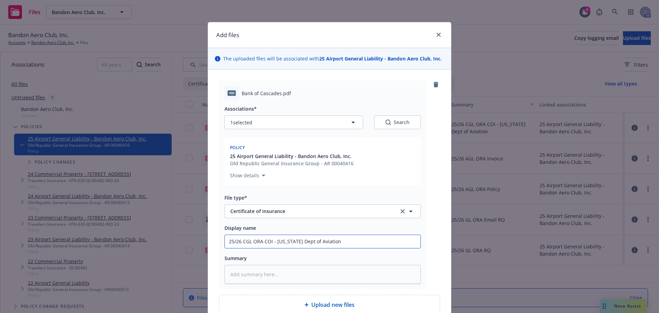
drag, startPoint x: 335, startPoint y: 242, endPoint x: 274, endPoint y: 246, distance: 61.2
click at [274, 246] on input "25/26 CGL ORA COI - [US_STATE] Dept of Aviation" at bounding box center [323, 241] width 196 height 13
type textarea "x"
type input "25/26 CGL ORA COI - B"
type textarea "x"
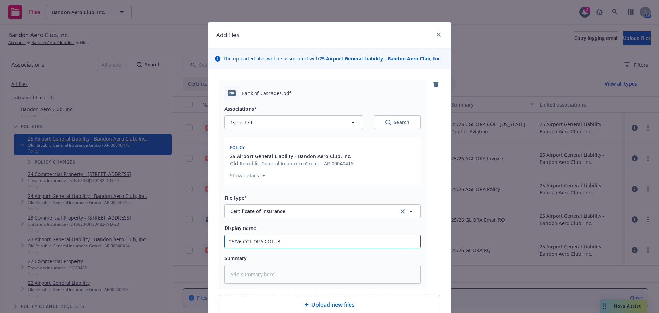
type input "25/26 CGL ORA COI - Ba"
type textarea "x"
type input "25/26 CGL ORA COI - Ban"
type textarea "x"
type input "25/26 CGL ORA COI - Bank"
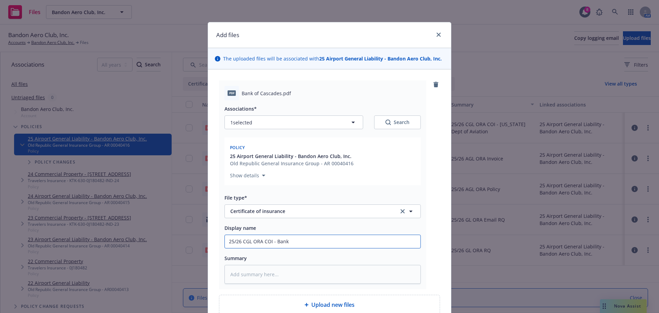
type textarea "x"
type input "25/26 CGL ORA COI - Bank of"
type textarea "x"
type input "25/26 CGL ORA COI - Bank of"
type textarea "x"
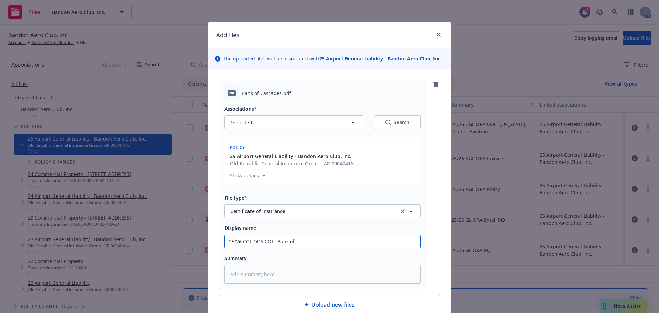
type input "25/26 CGL ORA COI - Bank of C"
type textarea "x"
type input "25/26 CGL ORA COI - Bank of Ca"
type textarea "x"
type input "25/26 CGL ORA COI - Bank of Cas"
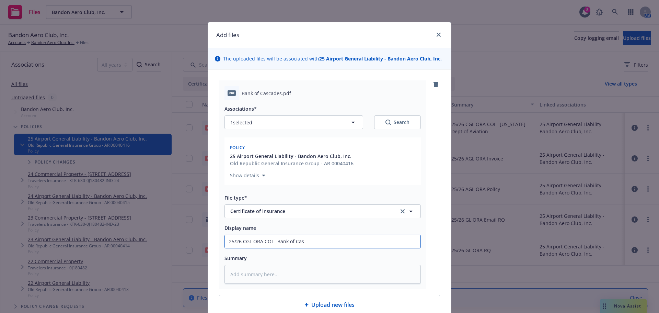
type textarea "x"
type input "25/26 CGL ORA COI - Bank of Casc"
type textarea "x"
type input "25/26 CGL ORA COI - Bank of Casca"
type textarea "x"
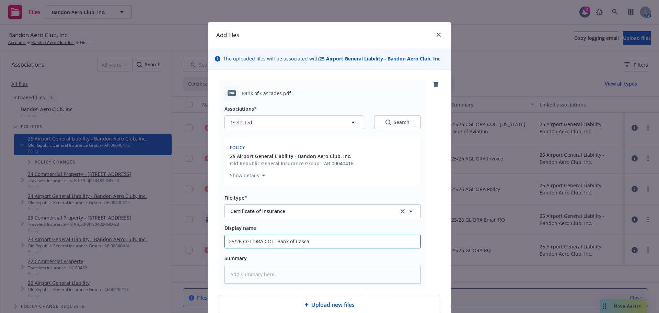
type input "25/26 CGL ORA COI - Bank of Cascad"
type textarea "x"
type input "25/26 CGL ORA COI - Bank of Cascade"
type textarea "x"
type input "25/26 CGL ORA COI - Bank of Cascades"
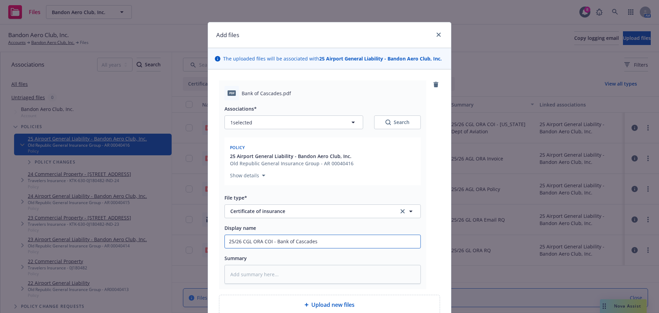
type textarea "x"
click at [277, 242] on input "25/26 CGL ORA COI - Bank of Cascades" at bounding box center [323, 241] width 196 height 13
type input "25/26 CGL ORA COI - Bank of Cascades"
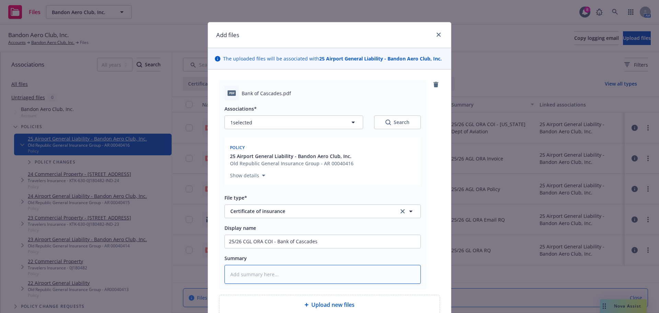
click at [279, 268] on textarea at bounding box center [323, 274] width 196 height 19
paste textarea "25/26 CGL ORA COI - Bank of Cascades"
type textarea "x"
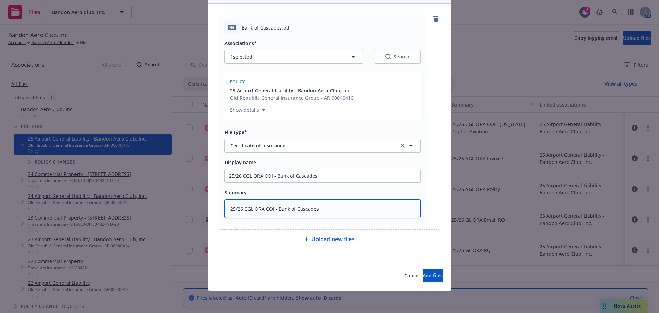
type textarea "25/26 CGL ORA COI - Bank of Cascades"
type textarea "x"
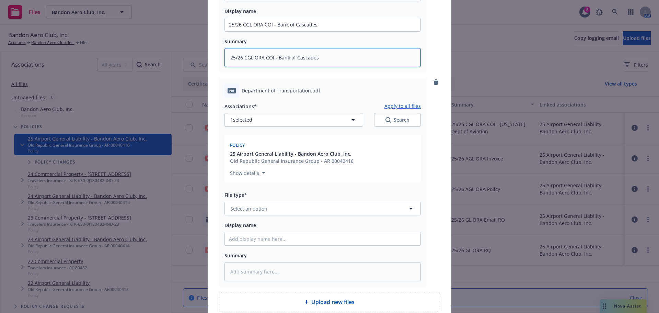
scroll to position [237, 0]
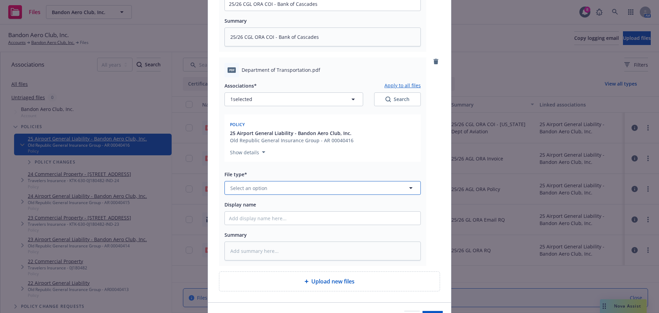
click at [261, 189] on span "Select an option" at bounding box center [248, 187] width 37 height 7
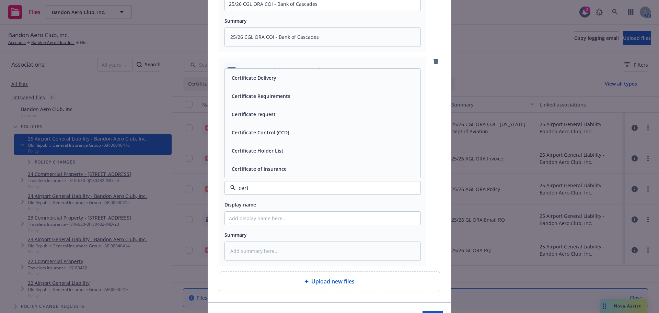
type input "certi"
click at [251, 169] on span "Certificate of insurance" at bounding box center [259, 168] width 55 height 7
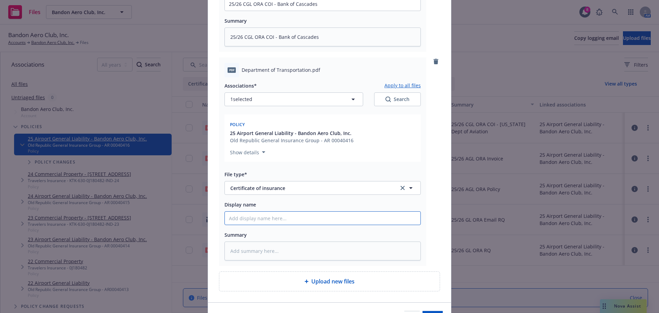
click at [261, 220] on input "Display name" at bounding box center [323, 218] width 196 height 13
paste input "25/26 CGL ORA COI - Bank of Cascades"
type textarea "x"
type input "25/26 CGL ORA COI - Bank of Cascades"
drag, startPoint x: 323, startPoint y: 217, endPoint x: 274, endPoint y: 220, distance: 49.6
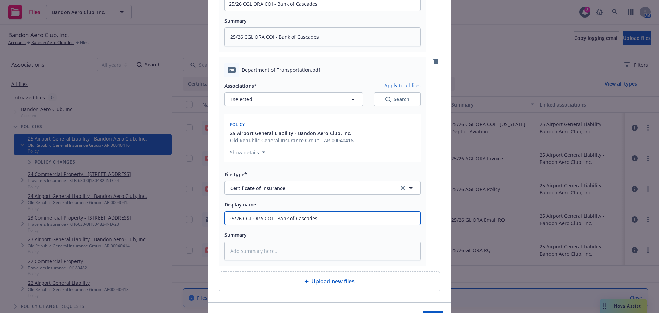
click at [274, 220] on input "25/26 CGL ORA COI - Bank of Cascades" at bounding box center [323, 218] width 196 height 13
type textarea "x"
type input "25/26 CGL ORA COI - D"
type textarea "x"
type input "25/26 CGL ORA COI - De"
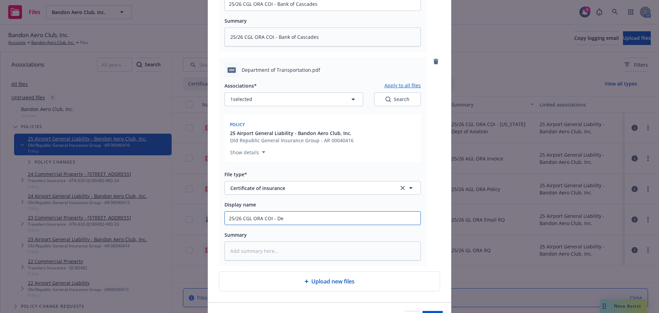
type textarea "x"
type input "25/26 CGL ORA COI - Dep"
type textarea "x"
type input "25/26 CGL ORA COI - Dept"
type textarea "x"
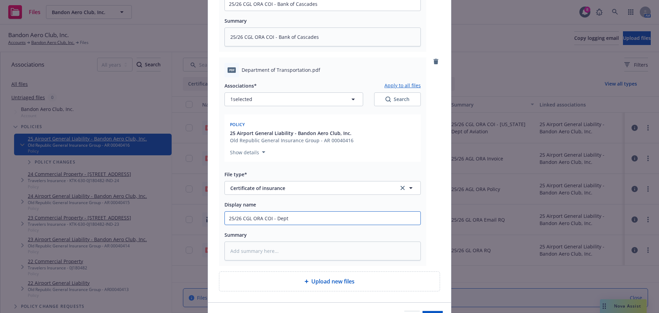
type input "25/26 CGL ORA COI - Dept"
type textarea "x"
type input "25/26 CGL ORA COI - Dept o"
type textarea "x"
type input "25/26 CGL ORA COI - Dept of"
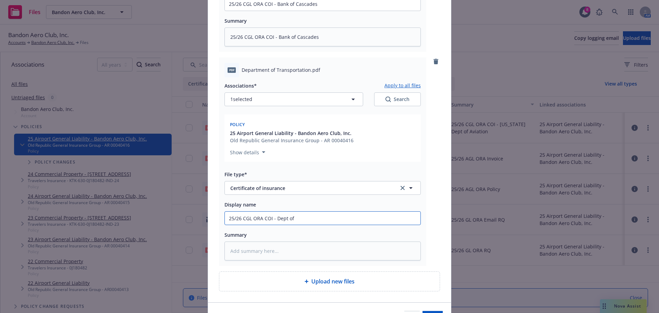
type textarea "x"
type input "25/26 CGL ORA COI - Dept of"
type textarea "x"
type input "25/26 CGL ORA COI - Dept of T"
type textarea "x"
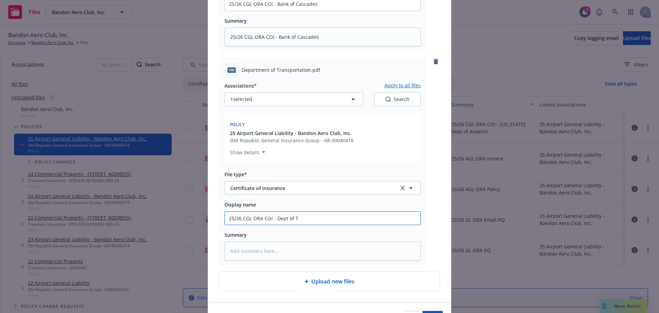
type input "25/26 CGL ORA COI - Dept of Tr"
type textarea "x"
type input "25/26 CGL ORA COI - Dept of Tra"
type textarea "x"
type input "25/26 CGL ORA COI - Dept of [PERSON_NAME]"
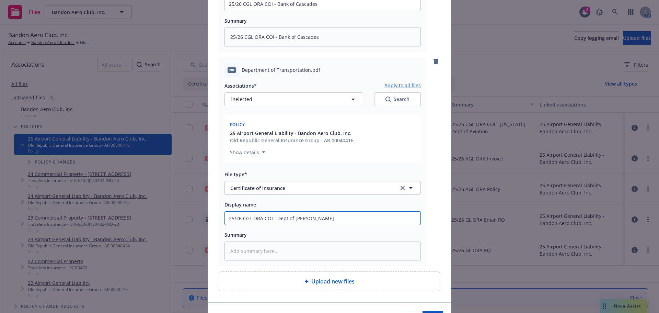
type textarea "x"
type input "25/26 CGL ORA COI - Dept of Trans"
type textarea "x"
type input "25/26 CGL ORA COI - Dept of Transp"
type textarea "x"
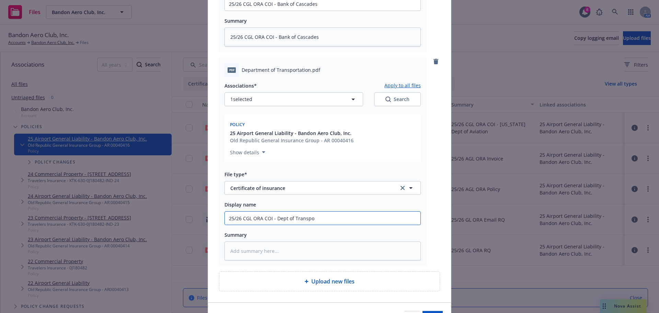
type input "25/26 CGL ORA COI - Dept of Transpor"
type textarea "x"
type input "25/26 CGL ORA COI - Dept of Transport"
type textarea "x"
type input "25/26 CGL ORA COI - Dept of Transpor"
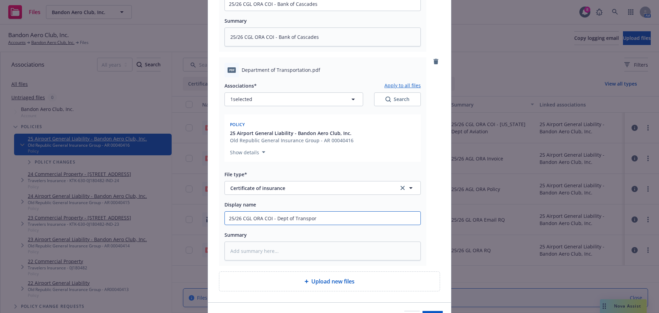
type textarea "x"
type input "25/26 CGL ORA COI - Dept of Transpora"
type textarea "x"
type input "25/26 CGL ORA COI - Dept of Transporat"
type textarea "x"
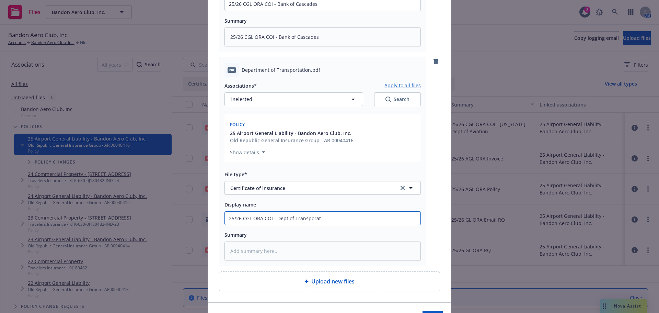
type input "25/26 CGL ORA COI - Dept of Transpora"
type textarea "x"
type input "25/26 CGL ORA COI - Dept of Transport"
type textarea "x"
type input "25/26 CGL ORA COI - Dept of Transporta"
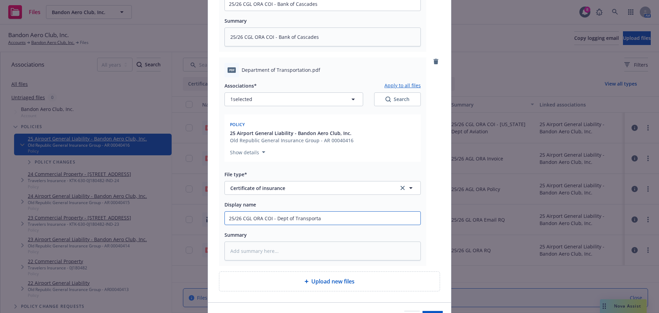
type textarea "x"
type input "25/26 CGL ORA COI - Dept of Transportat"
type textarea "x"
type input "25/26 CGL ORA COI - Dept of Transportati"
type textarea "x"
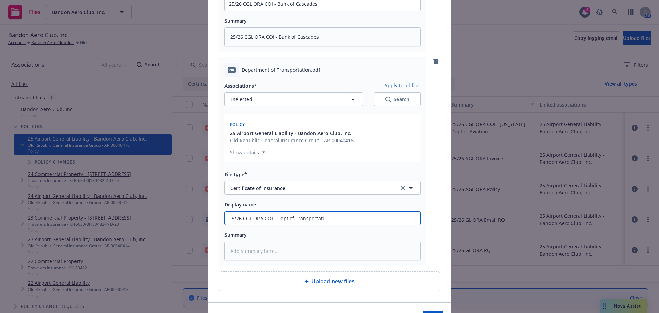
type input "25/26 CGL ORA COI - Dept of Transportatio"
type textarea "x"
click at [274, 220] on input "25/26 CGL ORA COI - Dept of Transportation" at bounding box center [323, 218] width 196 height 13
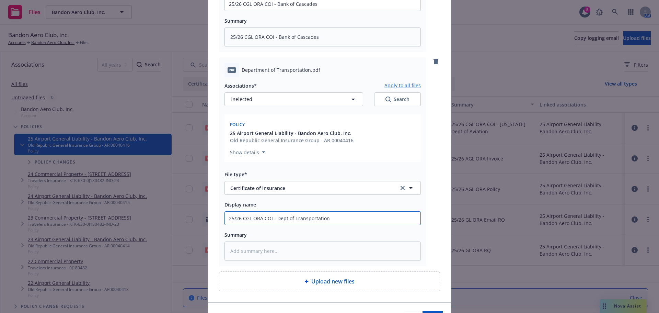
type input "25/26 CGL ORA COI - Dept of Transportation"
click at [278, 251] on textarea at bounding box center [323, 250] width 196 height 19
paste textarea "25/26 CGL ORA COI - Dept of Transportation"
type textarea "x"
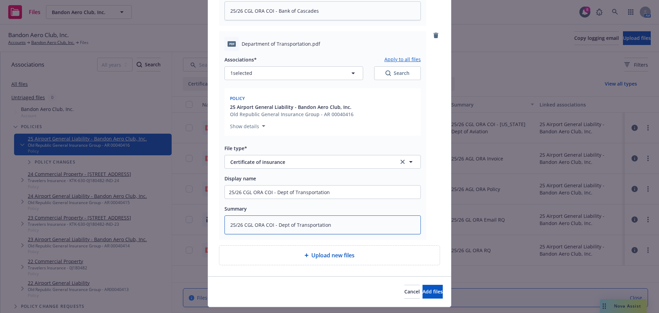
scroll to position [280, 0]
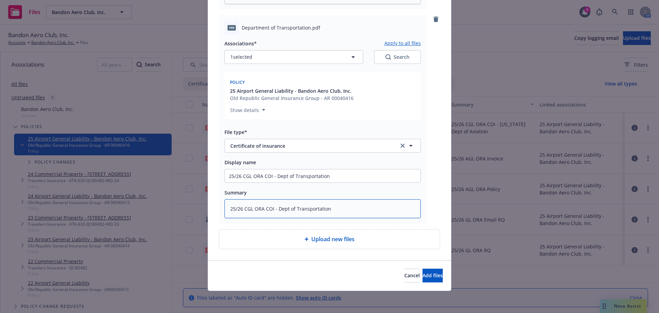
type textarea "25/26 CGL ORA COI - Dept of Transportation"
type textarea "x"
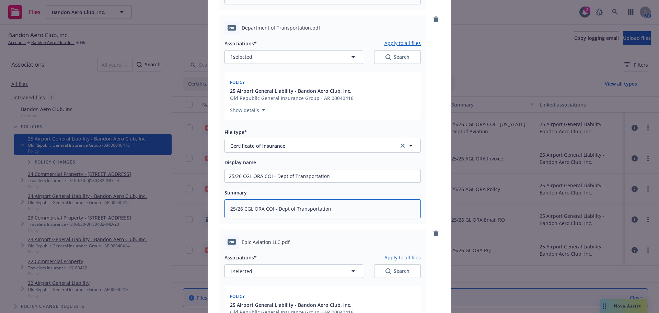
scroll to position [383, 0]
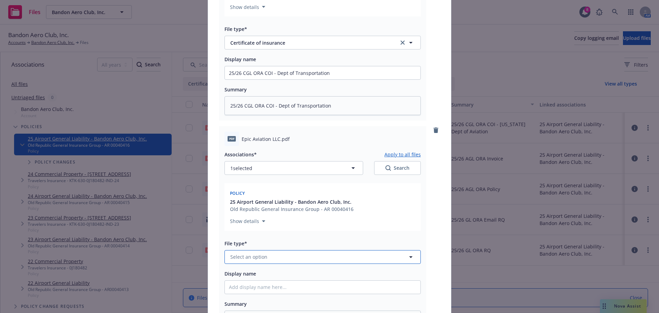
click at [226, 254] on button "Select an option" at bounding box center [323, 257] width 196 height 14
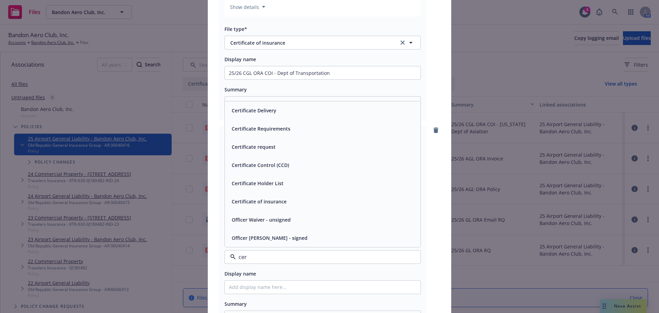
type input "cert"
click at [244, 244] on div "Certificate of insurance" at bounding box center [323, 238] width 196 height 18
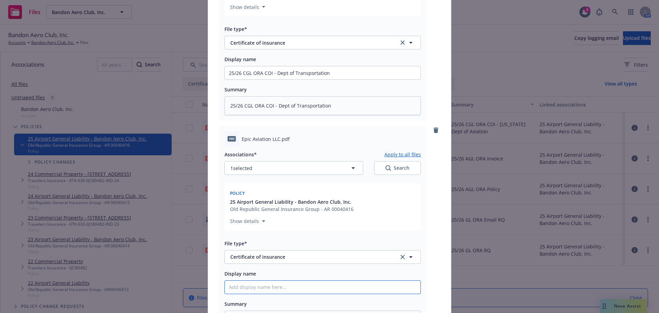
click at [234, 285] on input "Display name" at bounding box center [323, 287] width 196 height 13
paste input "25/26 CGL ORA COI - Dept of Transportation"
type textarea "x"
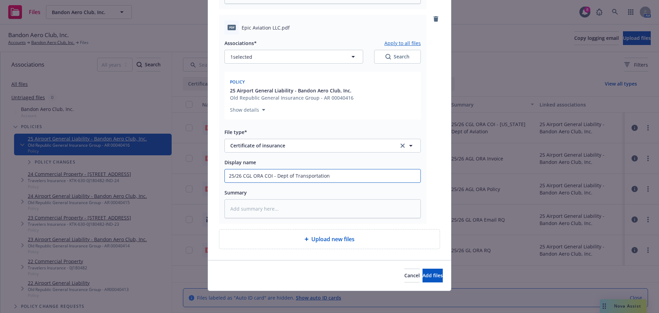
type input "25/26 CGL ORA COI - Dept of Transportation"
click at [290, 203] on textarea at bounding box center [323, 208] width 196 height 19
drag, startPoint x: 290, startPoint y: 203, endPoint x: 279, endPoint y: 174, distance: 31.3
click at [279, 174] on input "25/26 CGL ORA COI - Dept of Transportation" at bounding box center [323, 175] width 196 height 13
drag, startPoint x: 275, startPoint y: 177, endPoint x: 349, endPoint y: 180, distance: 74.6
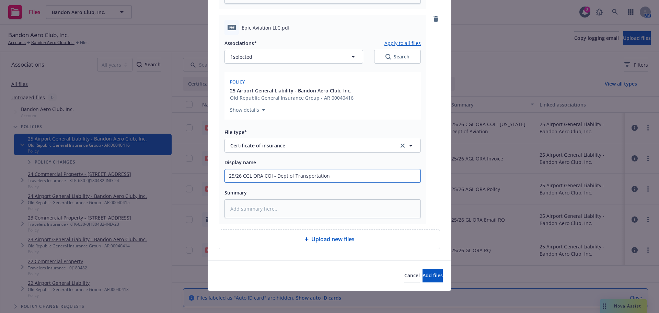
click at [349, 180] on input "25/26 CGL ORA COI - Dept of Transportation" at bounding box center [323, 175] width 196 height 13
click at [314, 166] on div "Display name" at bounding box center [323, 162] width 196 height 8
click at [316, 173] on input "25/26 CGL ORA COI - Dept of Transportation" at bounding box center [323, 175] width 196 height 13
drag, startPoint x: 339, startPoint y: 176, endPoint x: 274, endPoint y: 182, distance: 65.2
click at [274, 182] on div "25/26 CGL ORA COI - Dept of Transportation" at bounding box center [323, 176] width 196 height 14
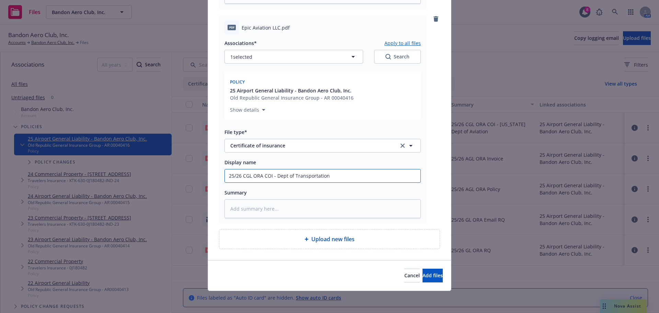
type textarea "x"
type input "25/26 CGL ORA COI - E"
type textarea "x"
type input "25/26 CGL ORA COI - Ep"
type textarea "x"
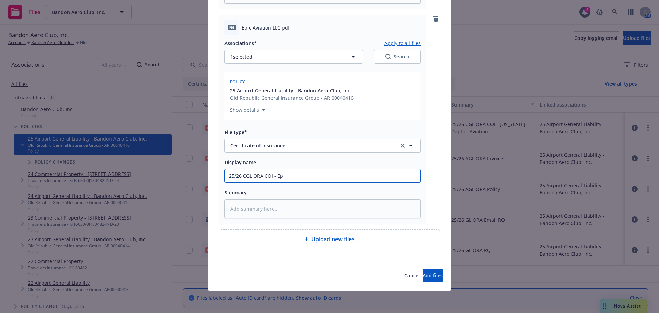
type input "25/26 CGL ORA COI - Epi"
type textarea "x"
type input "25/26 CGL ORA COI - Epic"
type textarea "x"
type input "25/26 CGL ORA COI - Epic"
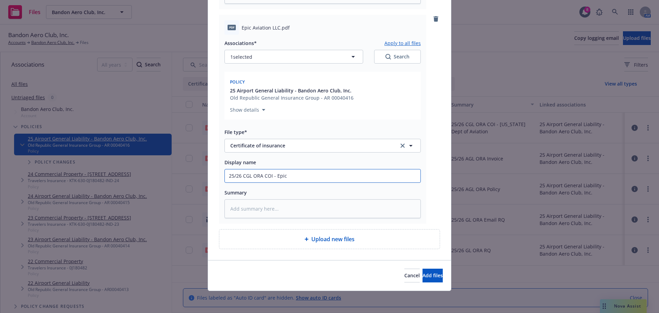
type textarea "x"
type input "25/26 CGL ORA COI - Epic A"
type textarea "x"
type input "25/26 CGL ORA COI - Epic Av"
type textarea "x"
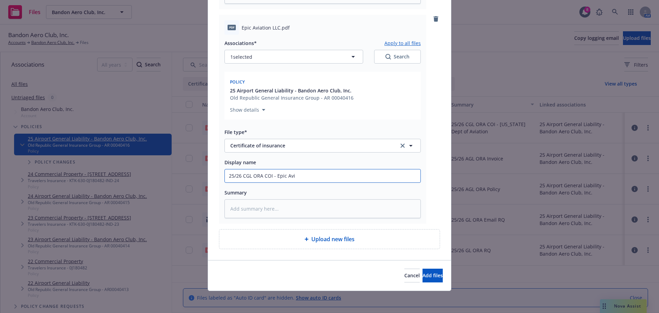
type input "25/26 CGL ORA COI - Epic Avia"
type textarea "x"
type input "25/26 CGL ORA COI - Epic Aviat"
type textarea "x"
type input "25/26 CGL ORA COI - Epic Aviati"
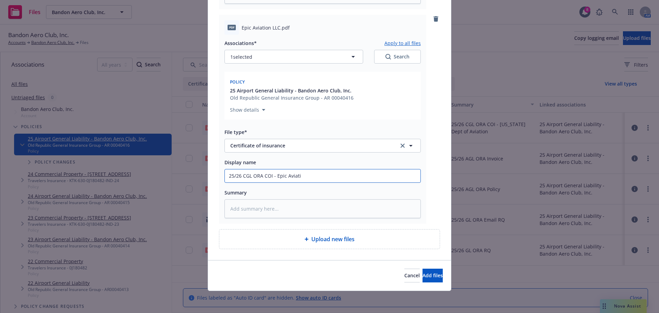
type textarea "x"
type input "25/26 CGL ORA COI - Epic Aviatio"
type textarea "x"
click at [239, 179] on input "25/26 CGL ORA COI - Epic Aviation" at bounding box center [323, 175] width 196 height 13
click at [240, 179] on input "25/26 CGL ORA COI - Epic Aviation" at bounding box center [323, 175] width 196 height 13
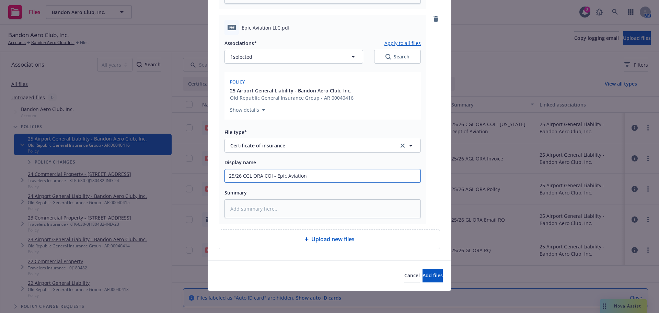
click at [240, 179] on input "25/26 CGL ORA COI - Epic Aviation" at bounding box center [323, 175] width 196 height 13
click at [245, 176] on input "25/26 CGL ORA COI - Epic Aviation" at bounding box center [323, 175] width 196 height 13
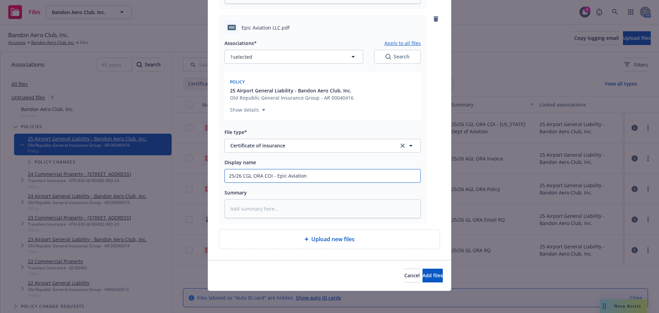
type input "25/26 CGL ORA COI - Epic Aviation"
click at [261, 211] on textarea at bounding box center [323, 208] width 196 height 19
paste textarea "25/26 CGL ORA COI - Epic Aviation"
type textarea "x"
type textarea "25/26 CGL ORA COI - Epic Aviation"
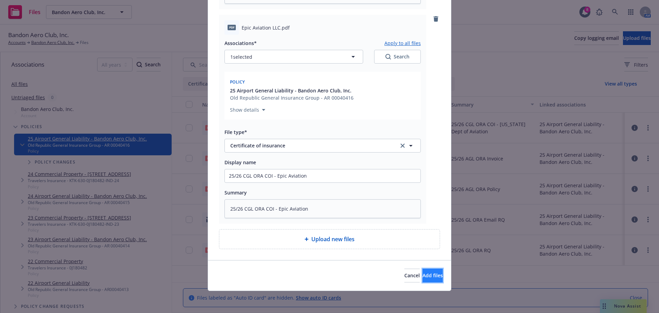
click at [433, 280] on button "Add files" at bounding box center [433, 276] width 20 height 14
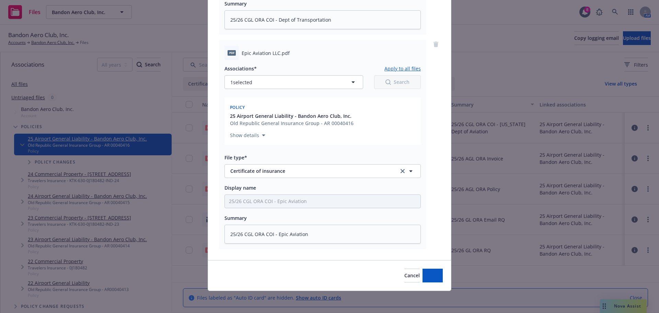
scroll to position [468, 0]
type textarea "x"
